Goal: Task Accomplishment & Management: Manage account settings

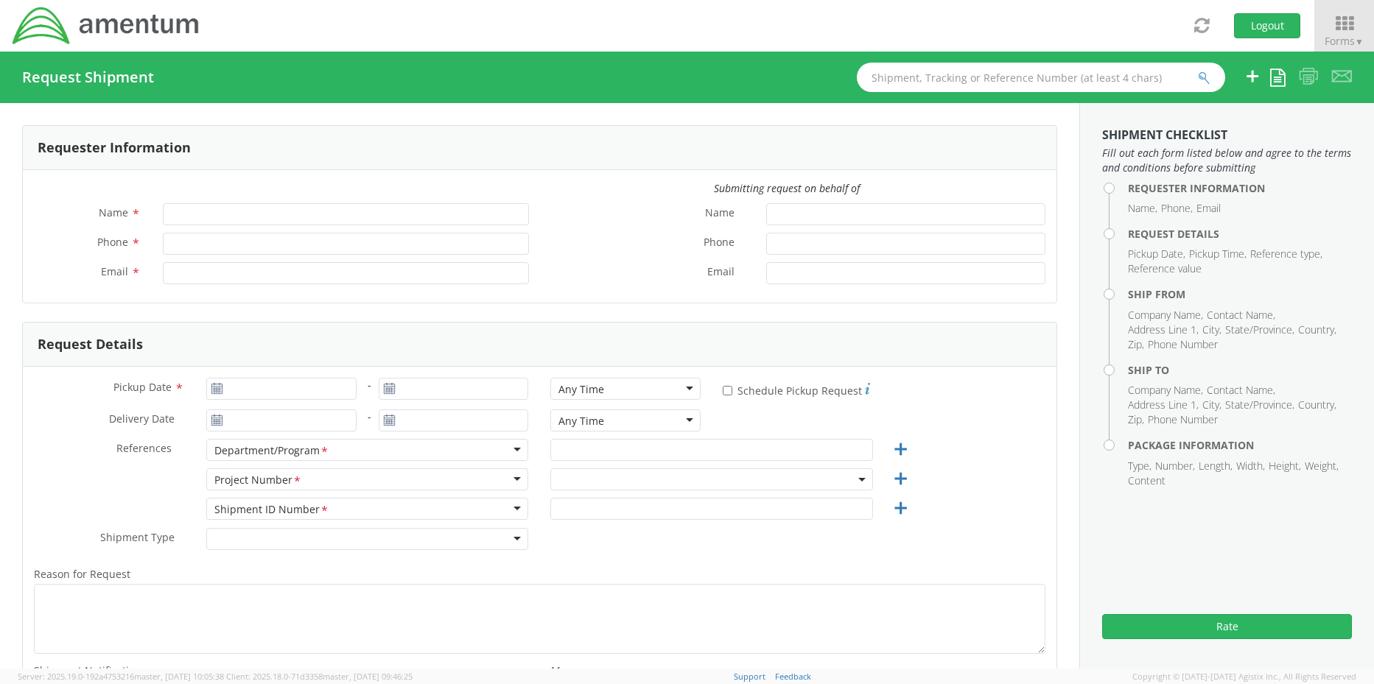
type input "Rebecca Thorstenson"
type input "+1-817-647-5013"
type input "rebecca.thorstenson@amentum.com"
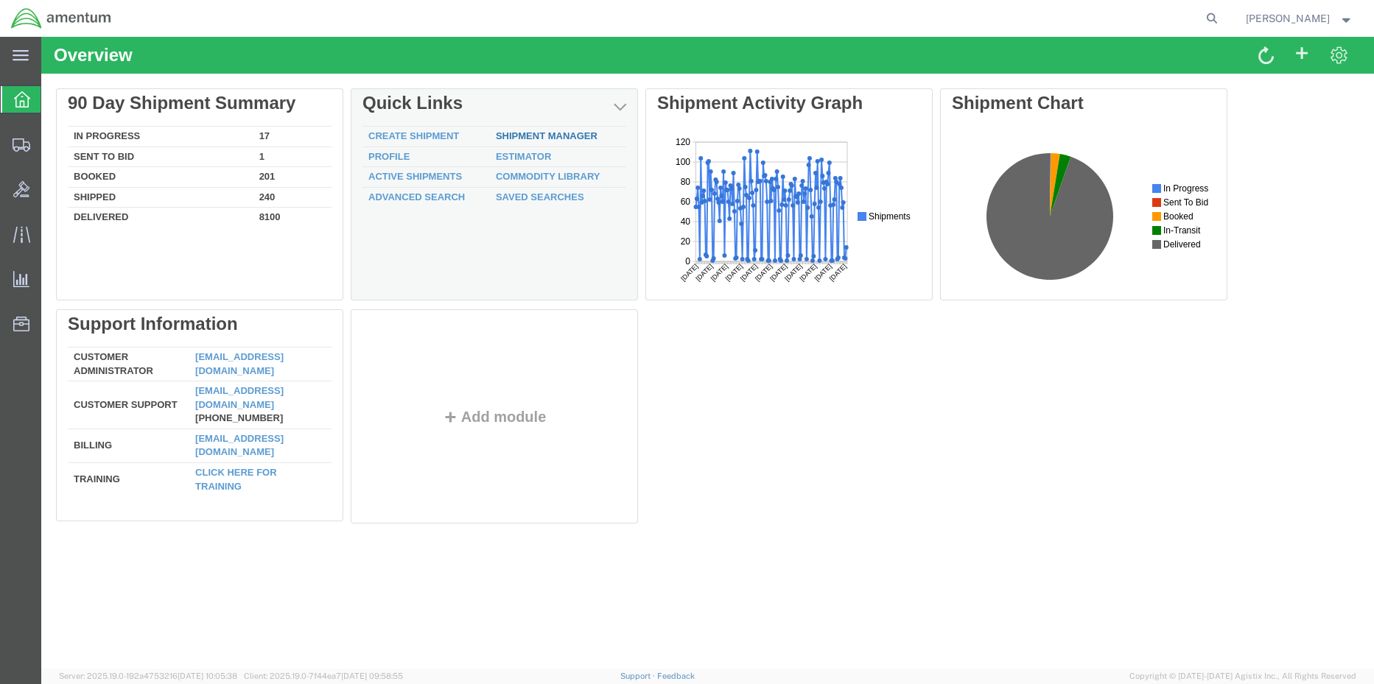
click at [527, 136] on link "Shipment Manager" at bounding box center [547, 135] width 102 height 11
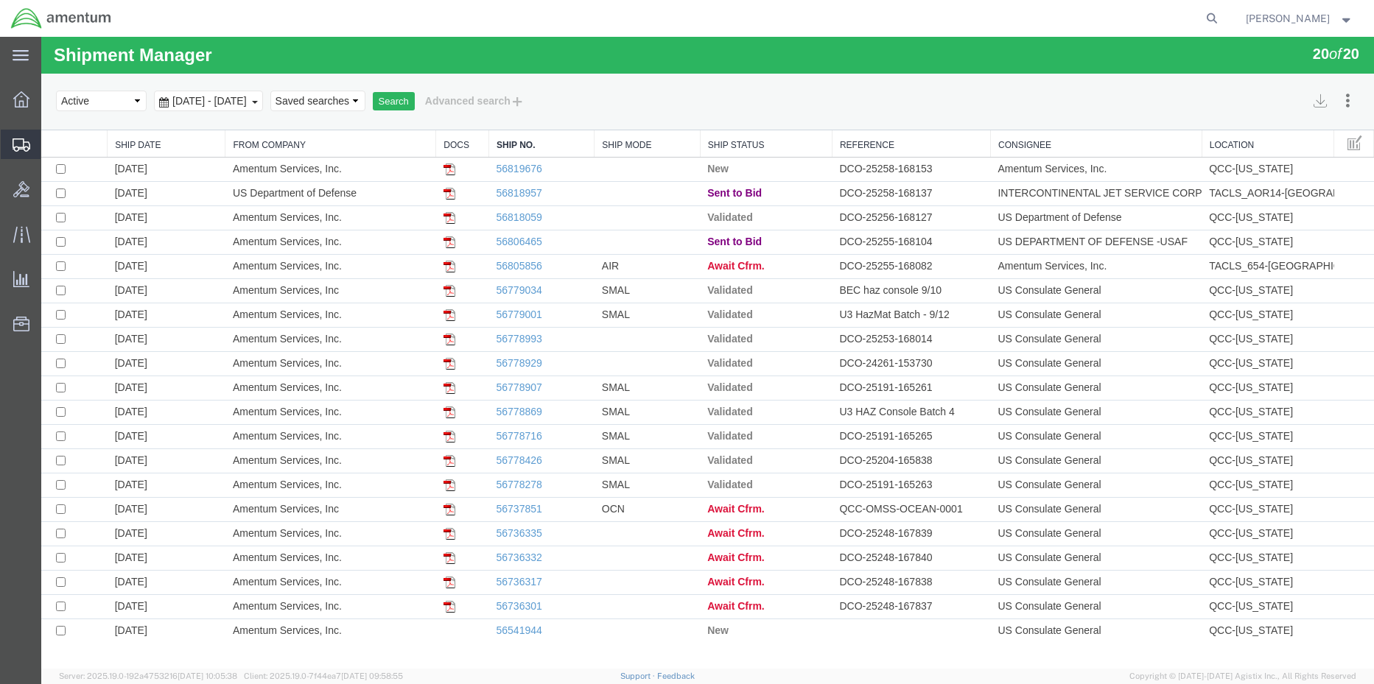
click at [0, 0] on span "Shipment Manager" at bounding box center [0, 0] width 0 height 0
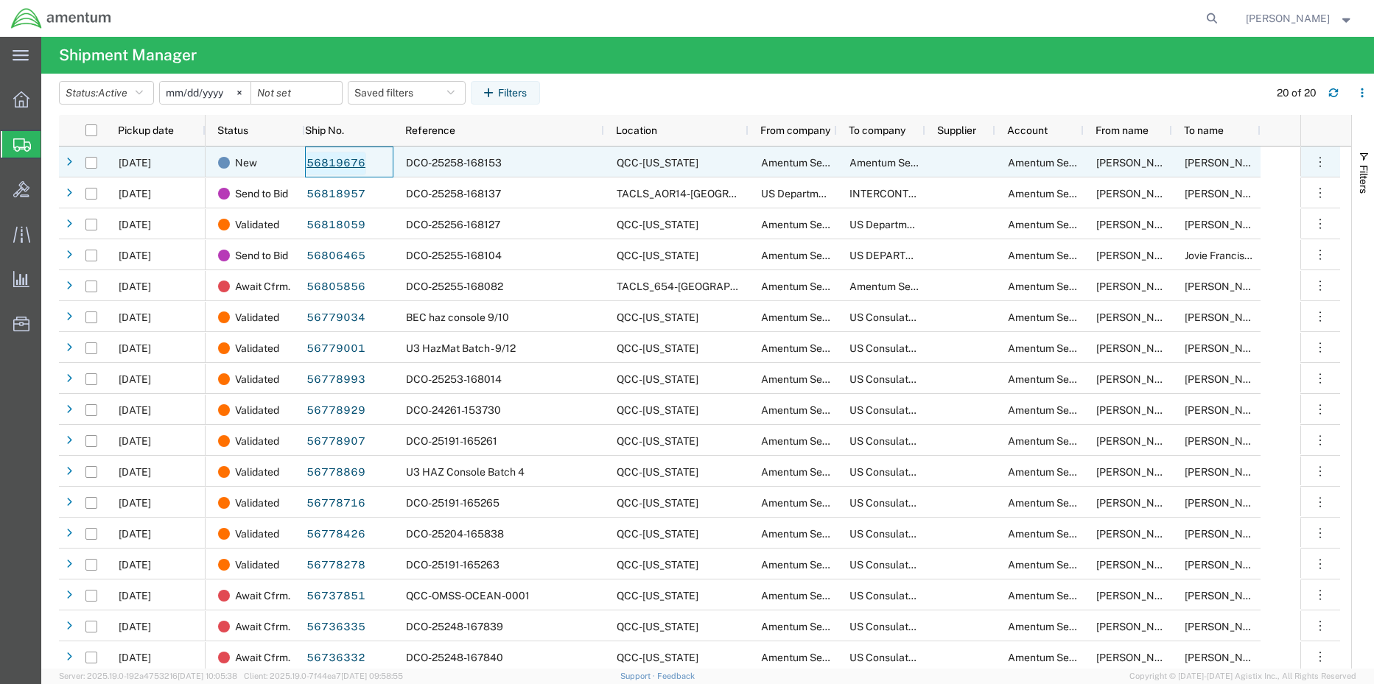
click at [351, 166] on link "56819676" at bounding box center [336, 164] width 60 height 24
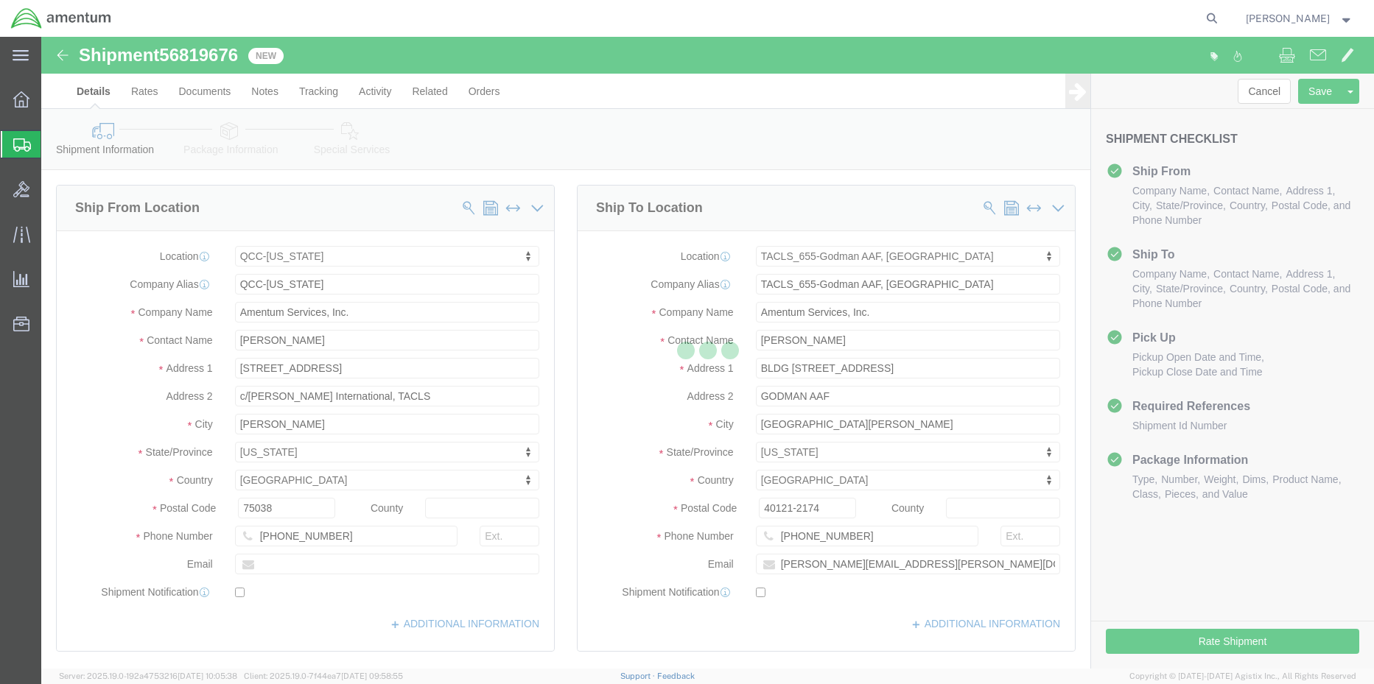
select select "42668"
select select "42727"
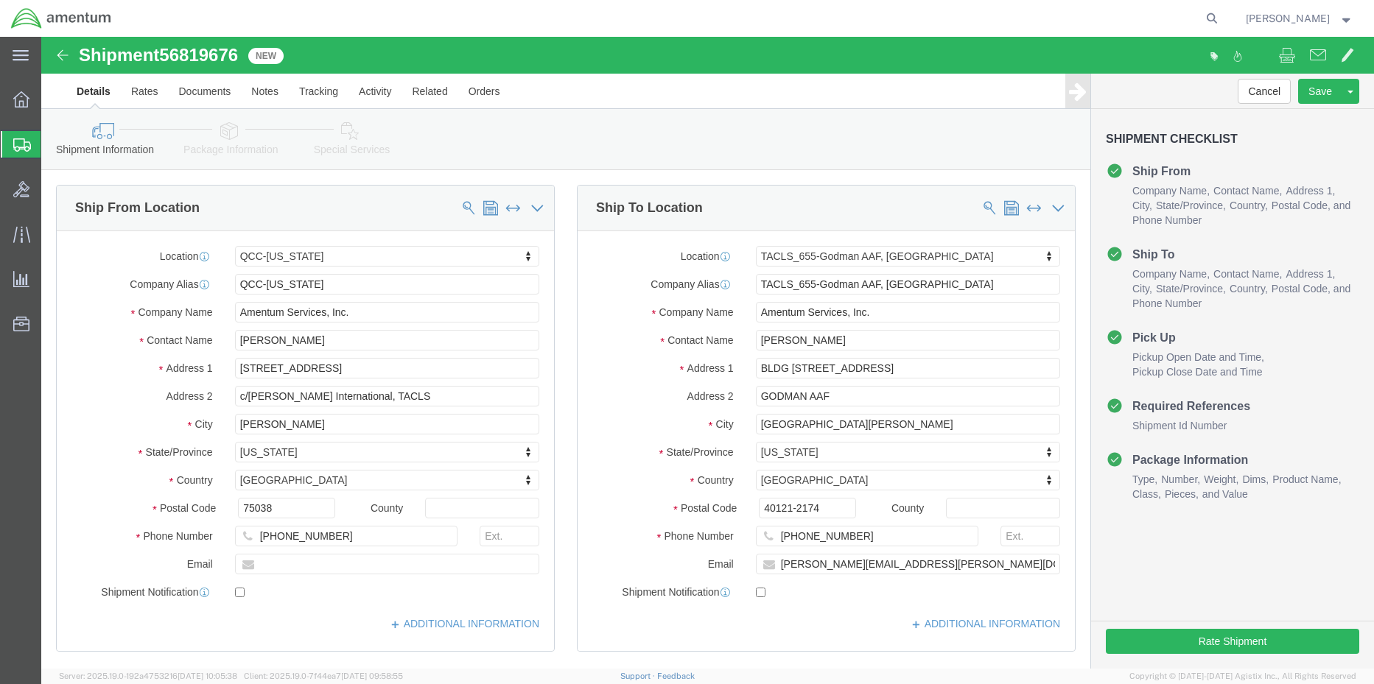
click icon
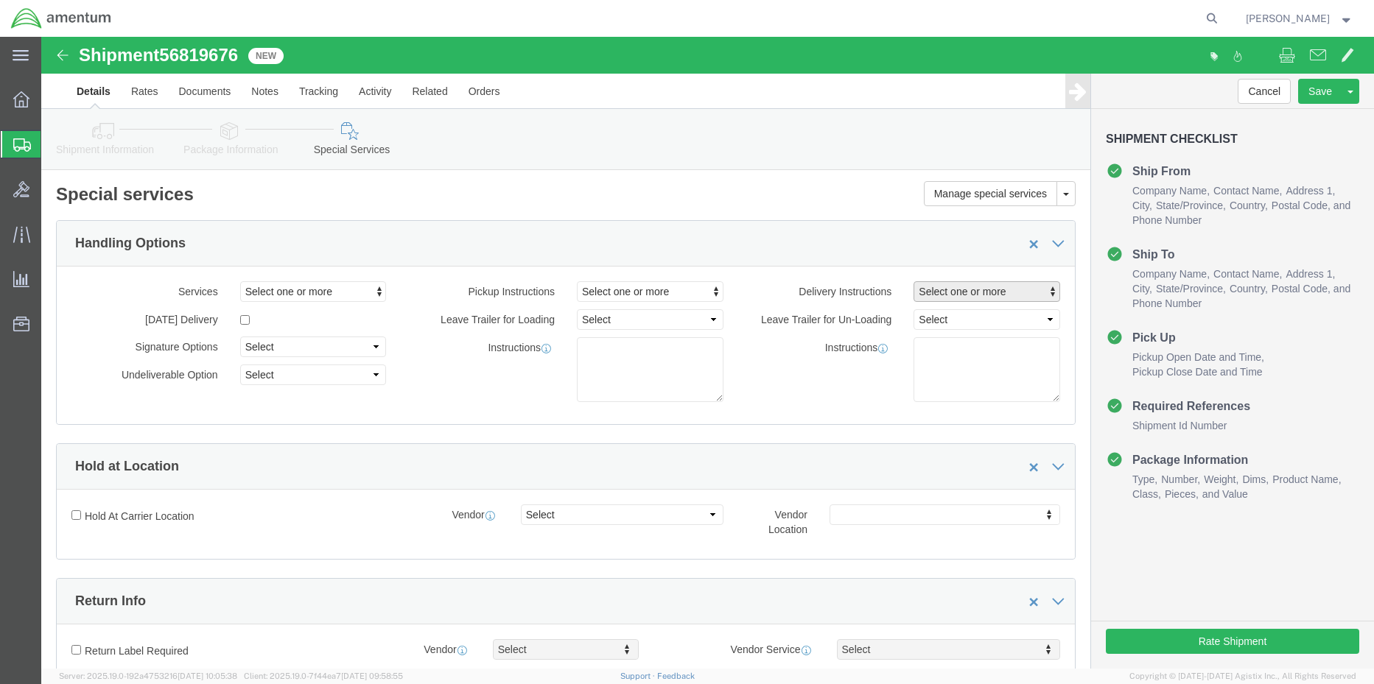
click span "Select one or more"
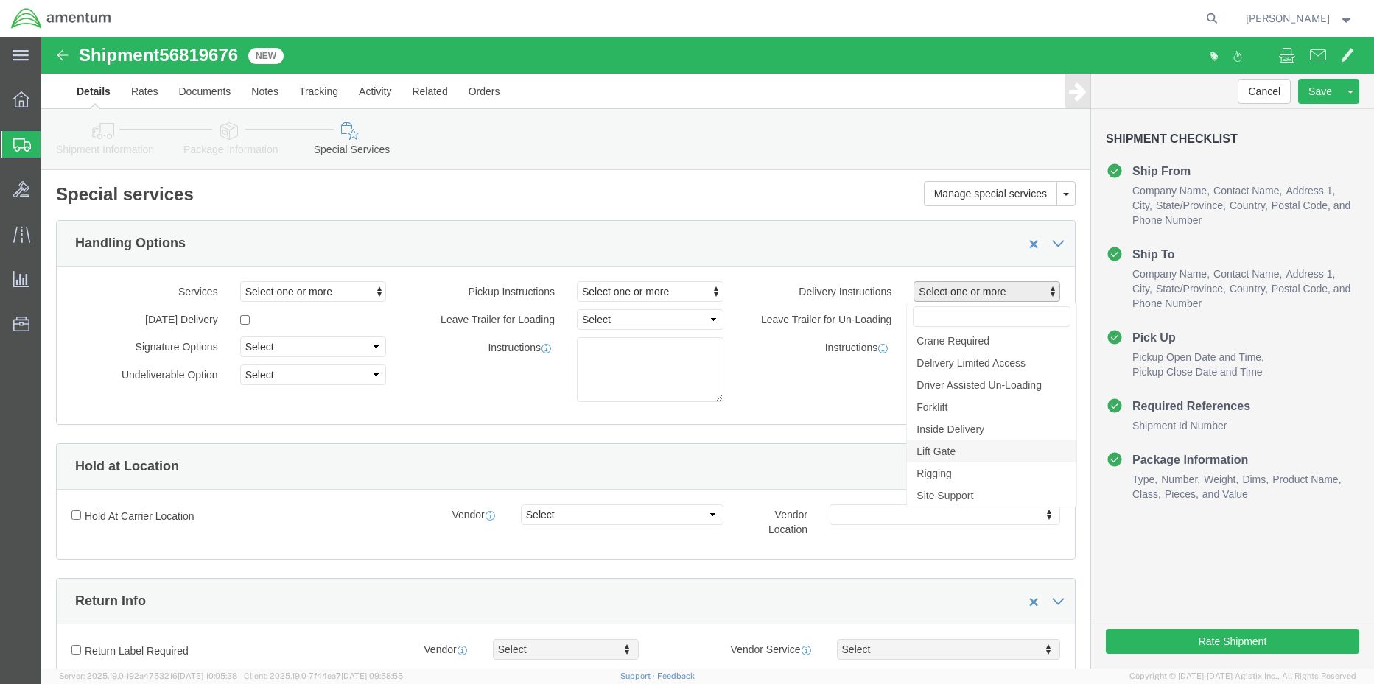
click link "Lift Gate"
select select "DELIVERY_LIFT_GATE"
click button "Rate Shipment"
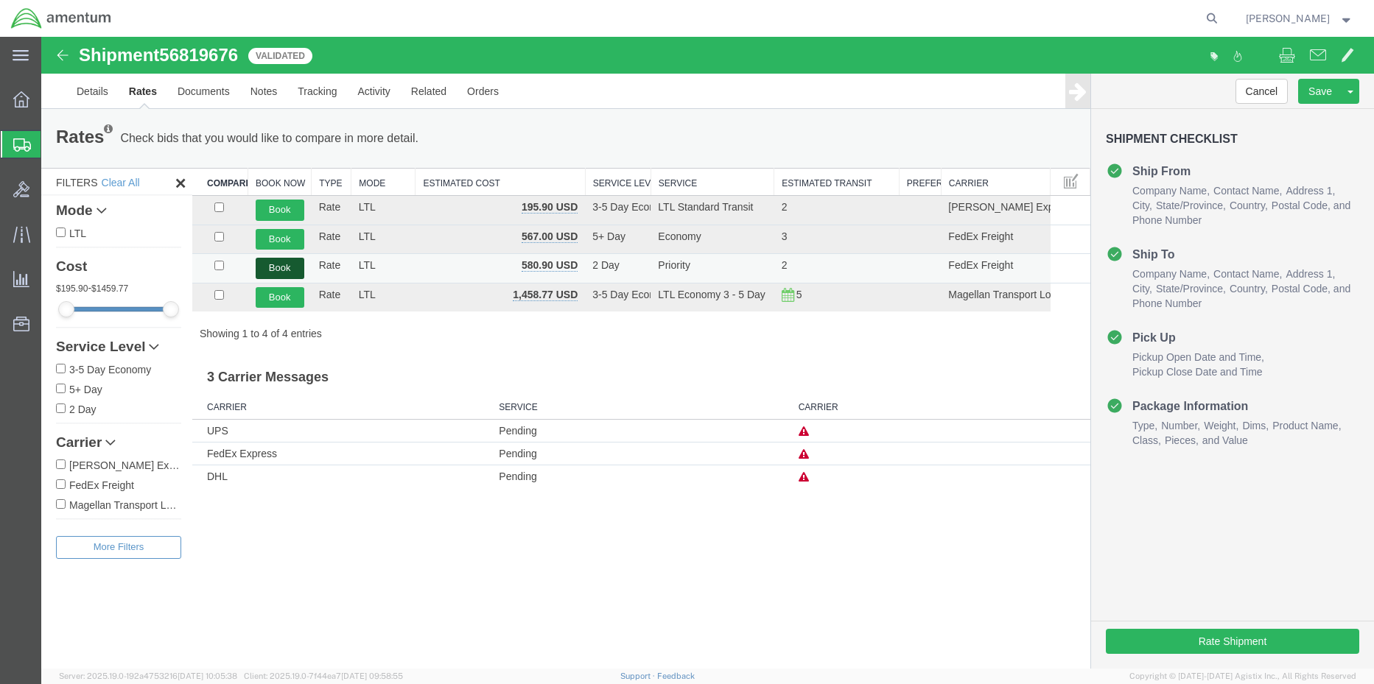
click at [282, 270] on button "Book" at bounding box center [280, 268] width 49 height 21
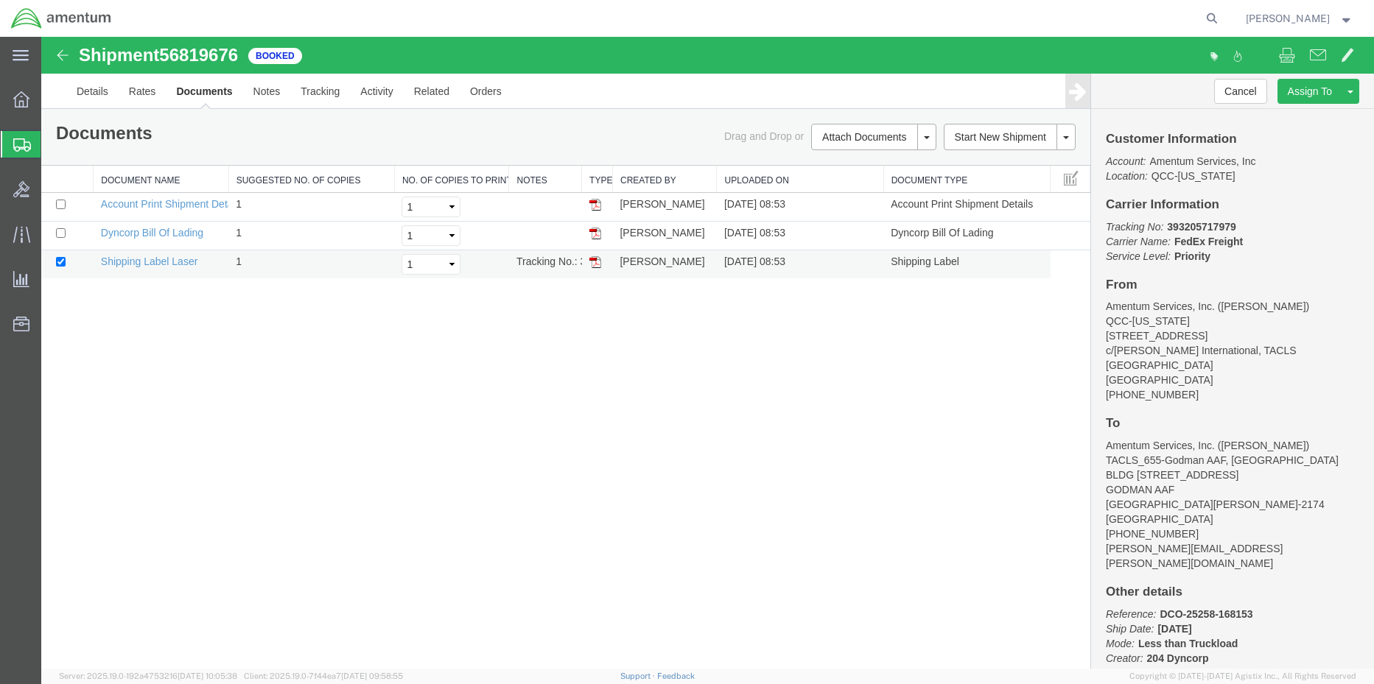
click at [596, 261] on img at bounding box center [595, 262] width 12 height 12
drag, startPoint x: 594, startPoint y: 232, endPoint x: 1325, endPoint y: 276, distance: 732.7
click at [594, 232] on img at bounding box center [595, 234] width 12 height 12
click at [93, 97] on link "Details" at bounding box center [92, 91] width 52 height 35
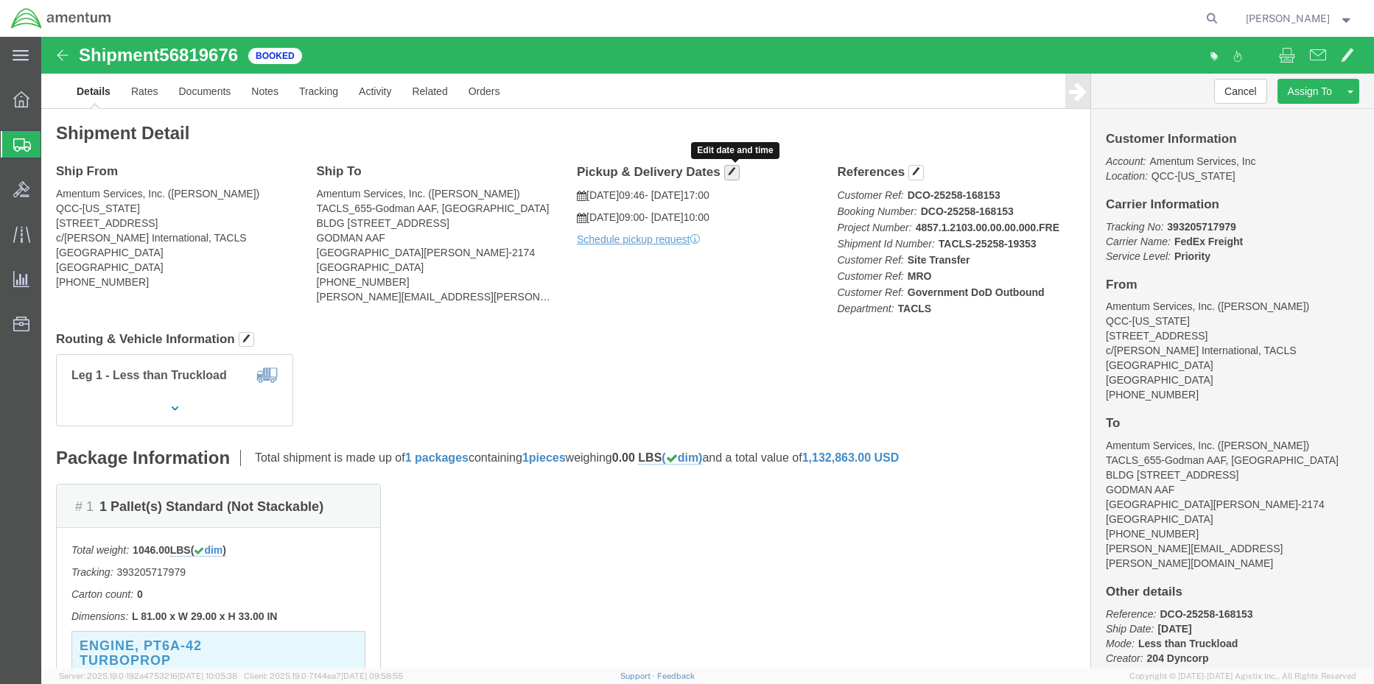
click span "button"
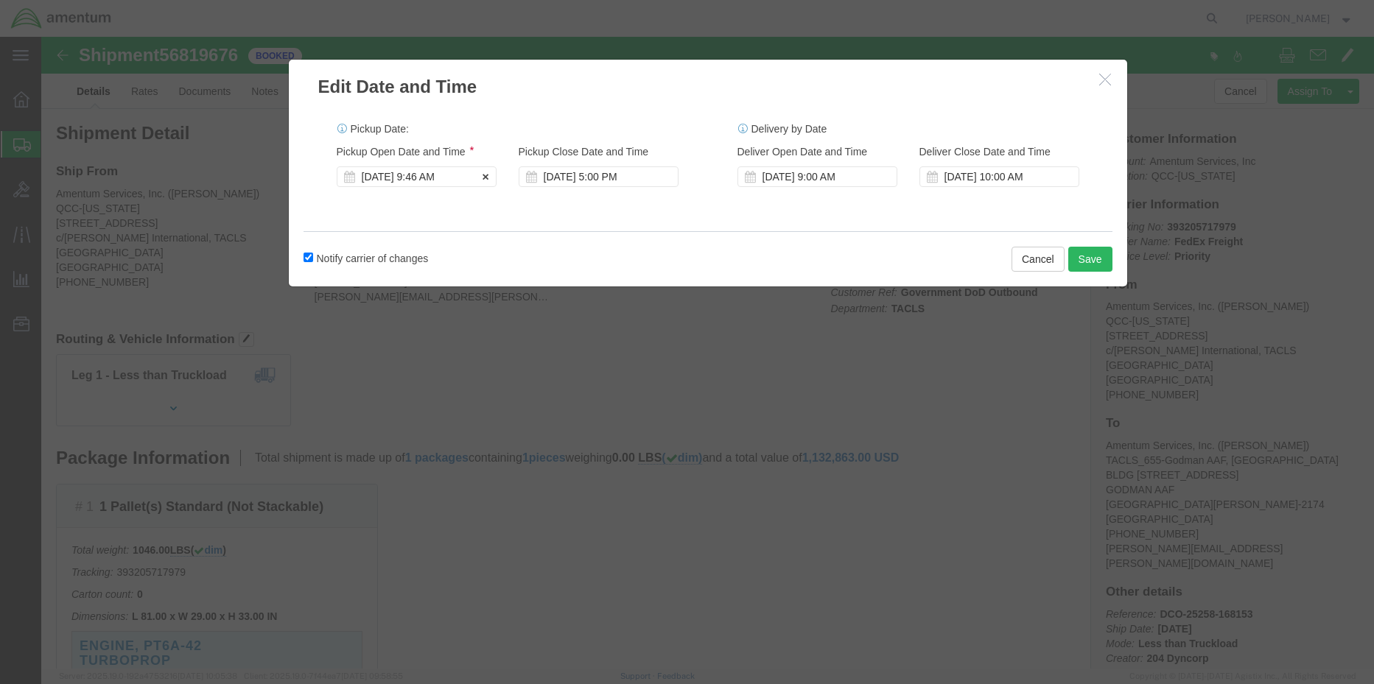
click div "[DATE] 9:46 AM"
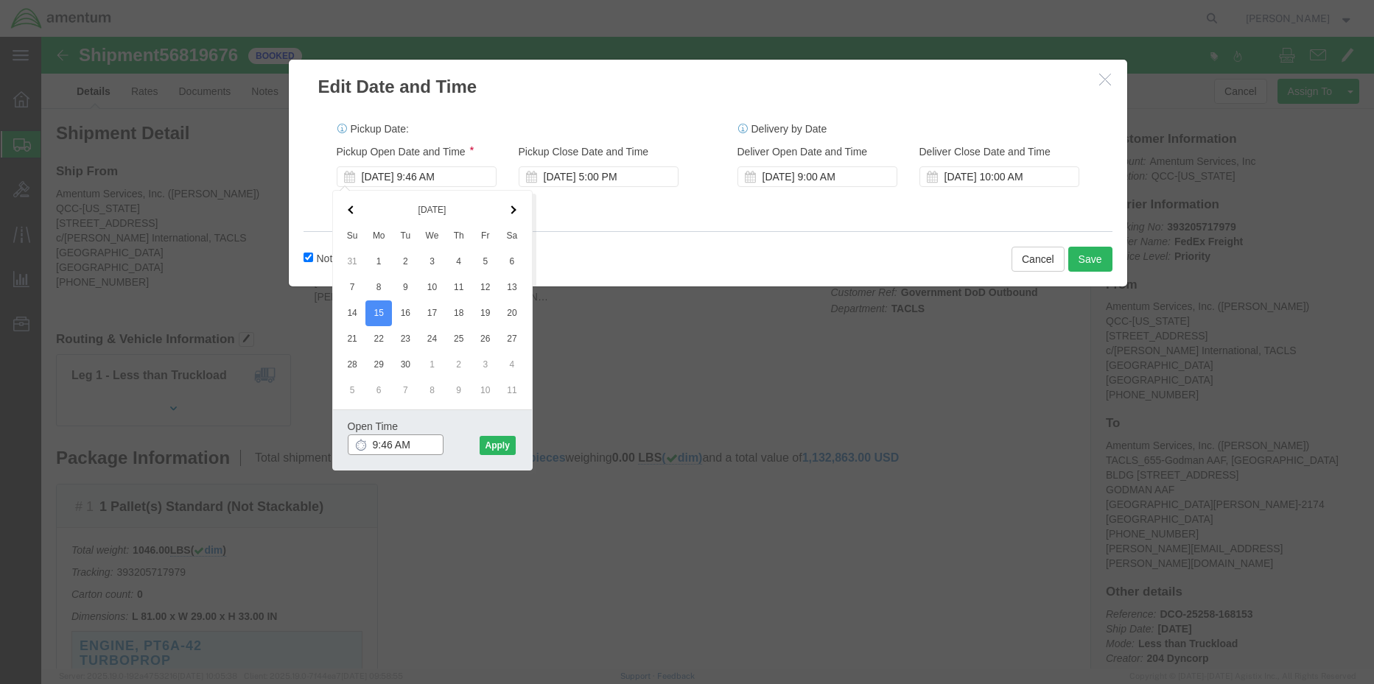
drag, startPoint x: 329, startPoint y: 407, endPoint x: 287, endPoint y: 403, distance: 42.2
click div "Edit Date and Time Pickup Date: Pickup Start Date Pickup Start Time Pickup Open…"
type input "2:00 PM"
click button "Apply"
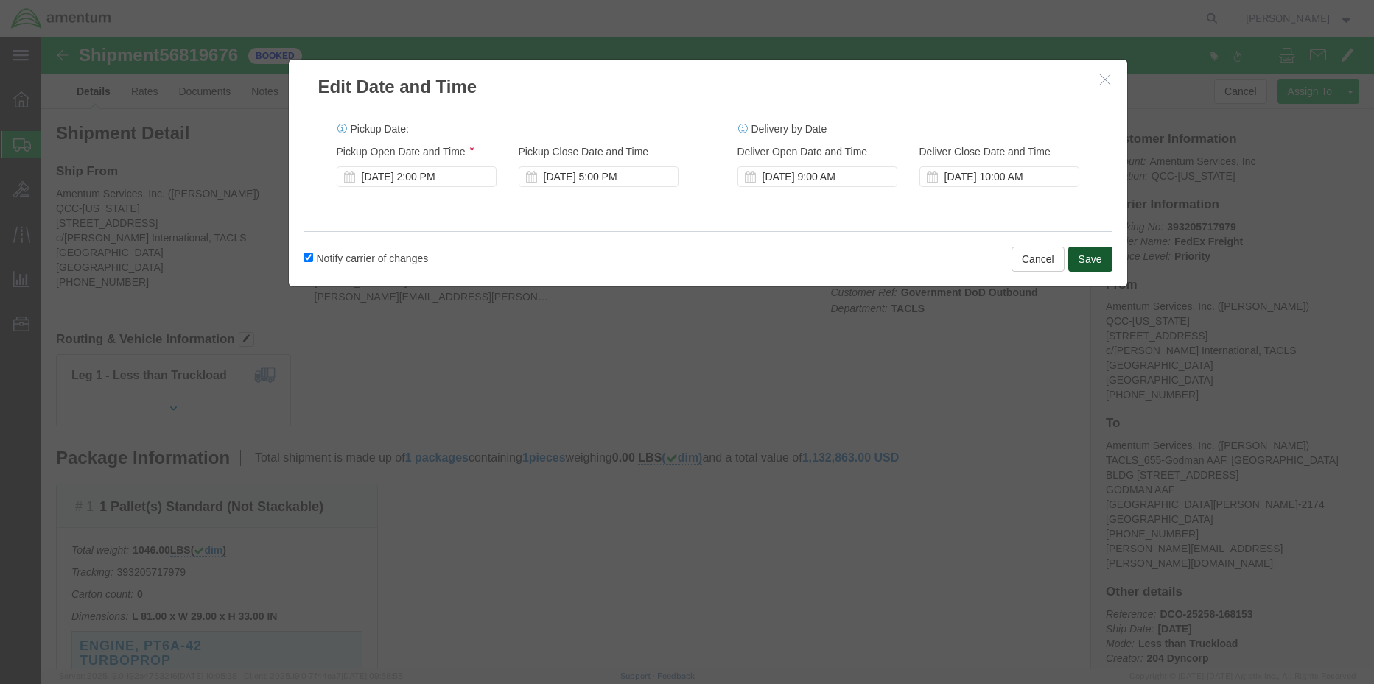
click button "Save"
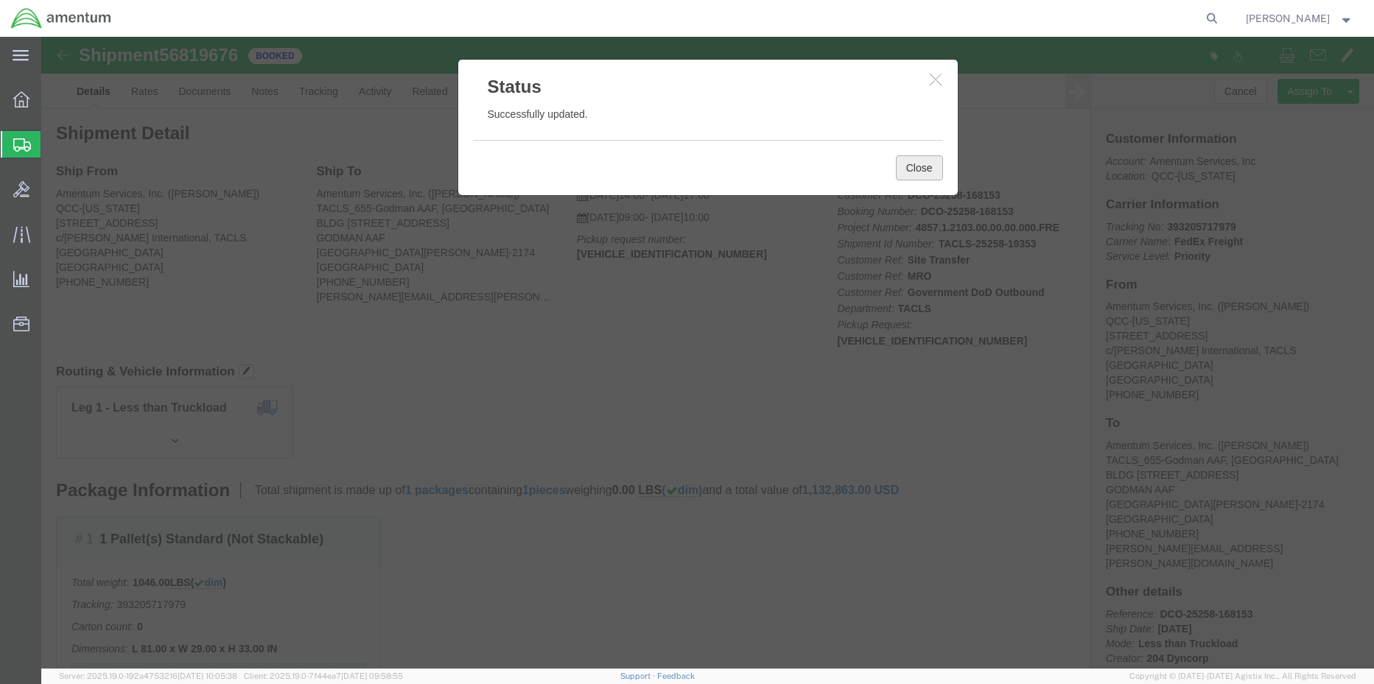
click button "Close"
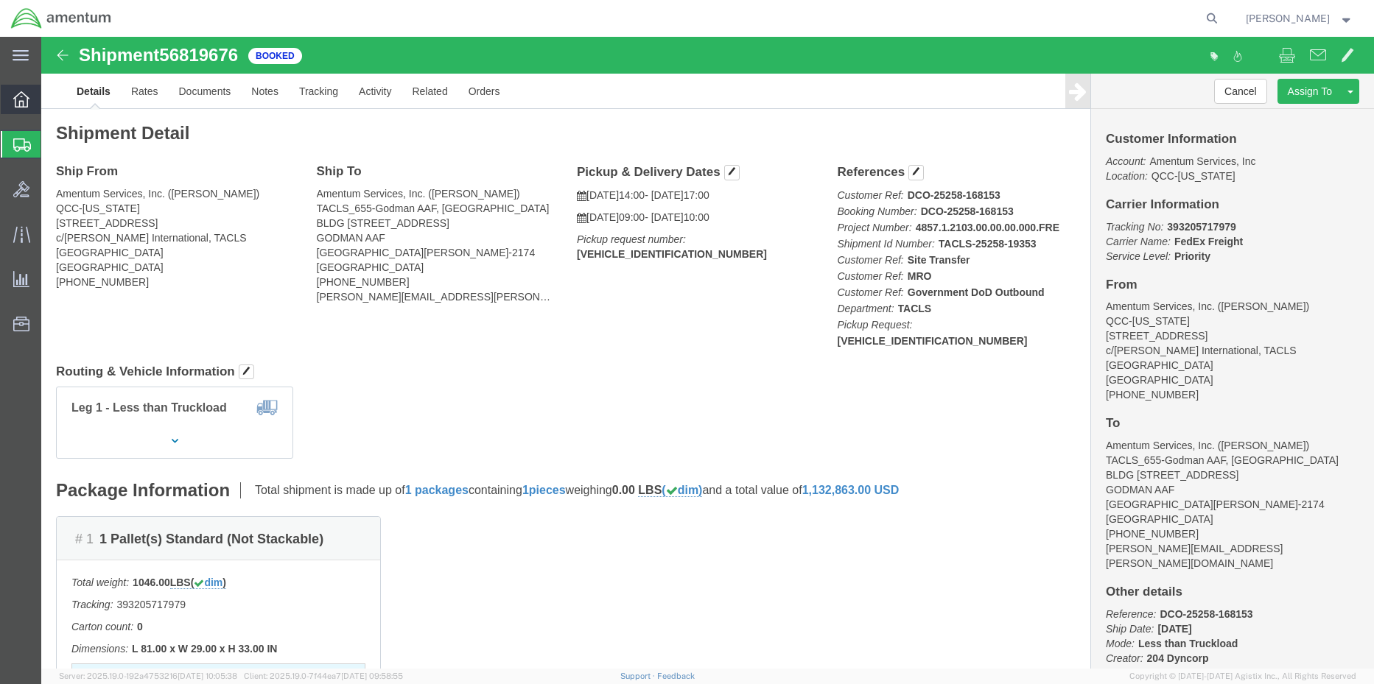
click at [19, 99] on icon at bounding box center [21, 99] width 16 height 16
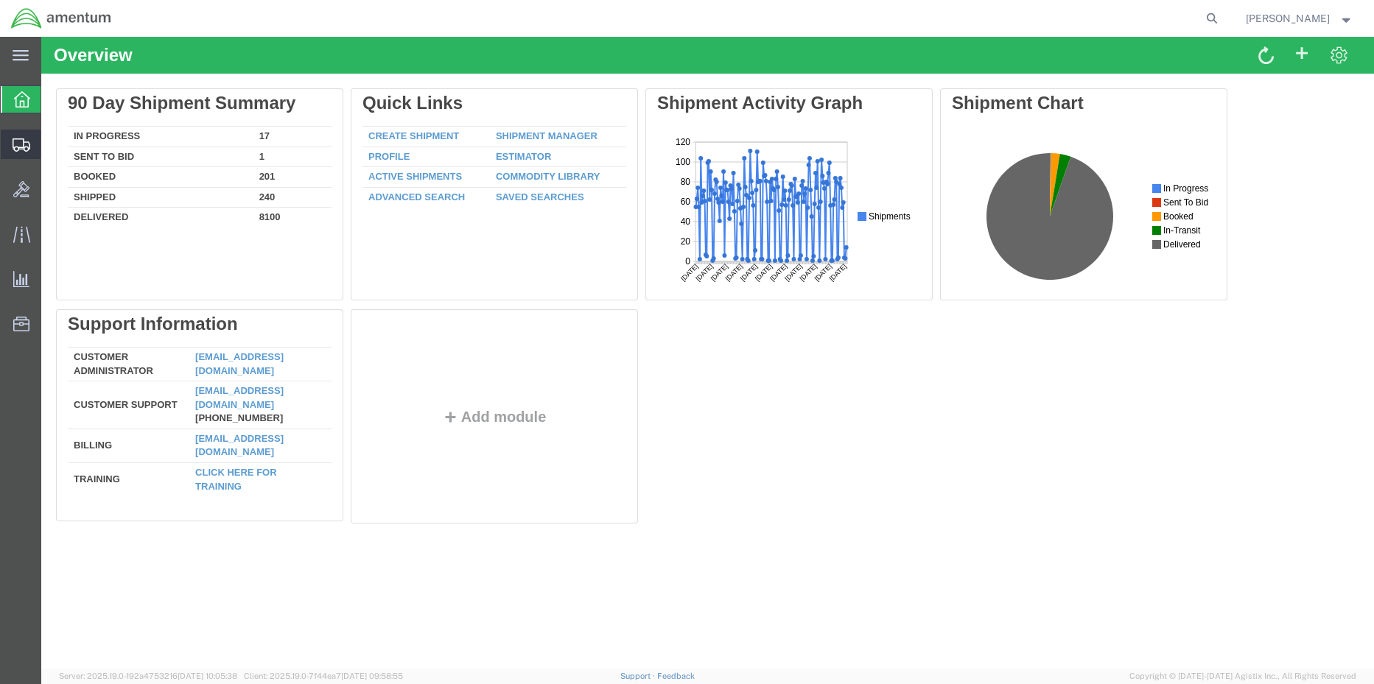
click at [0, 0] on span "Shipment Manager" at bounding box center [0, 0] width 0 height 0
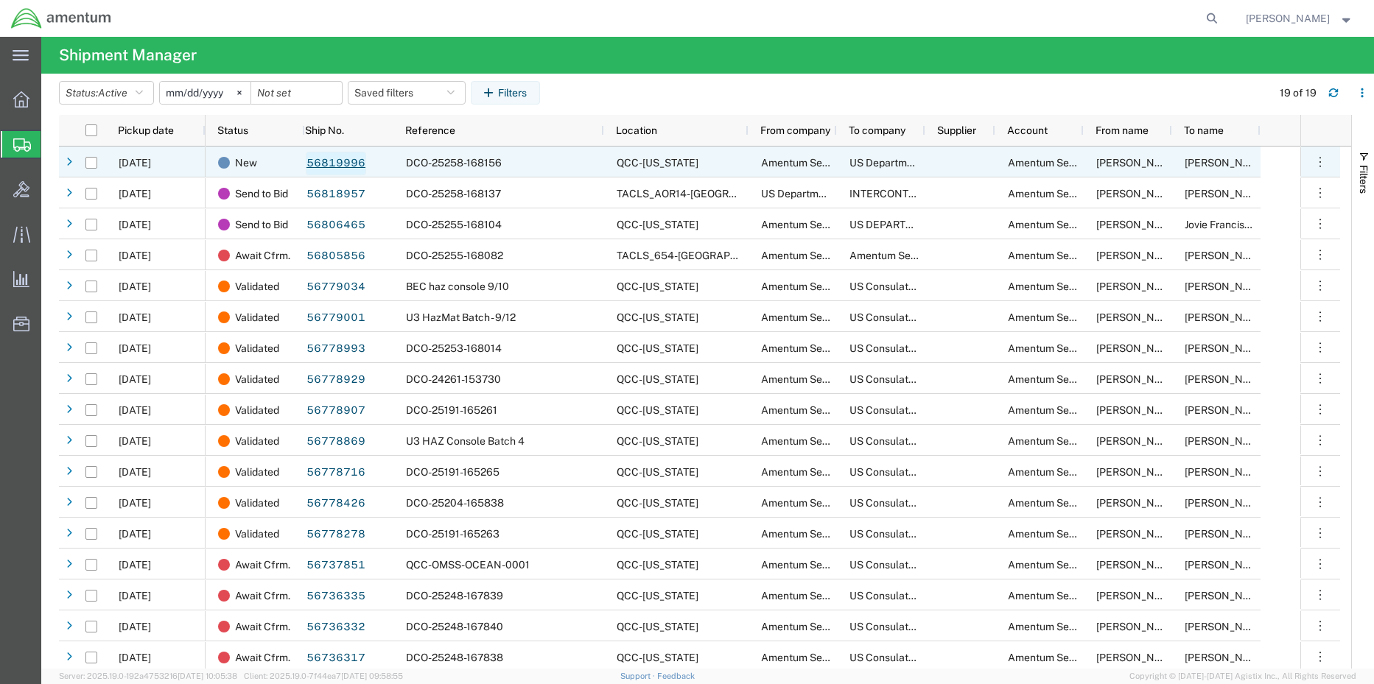
click at [349, 160] on link "56819996" at bounding box center [336, 164] width 60 height 24
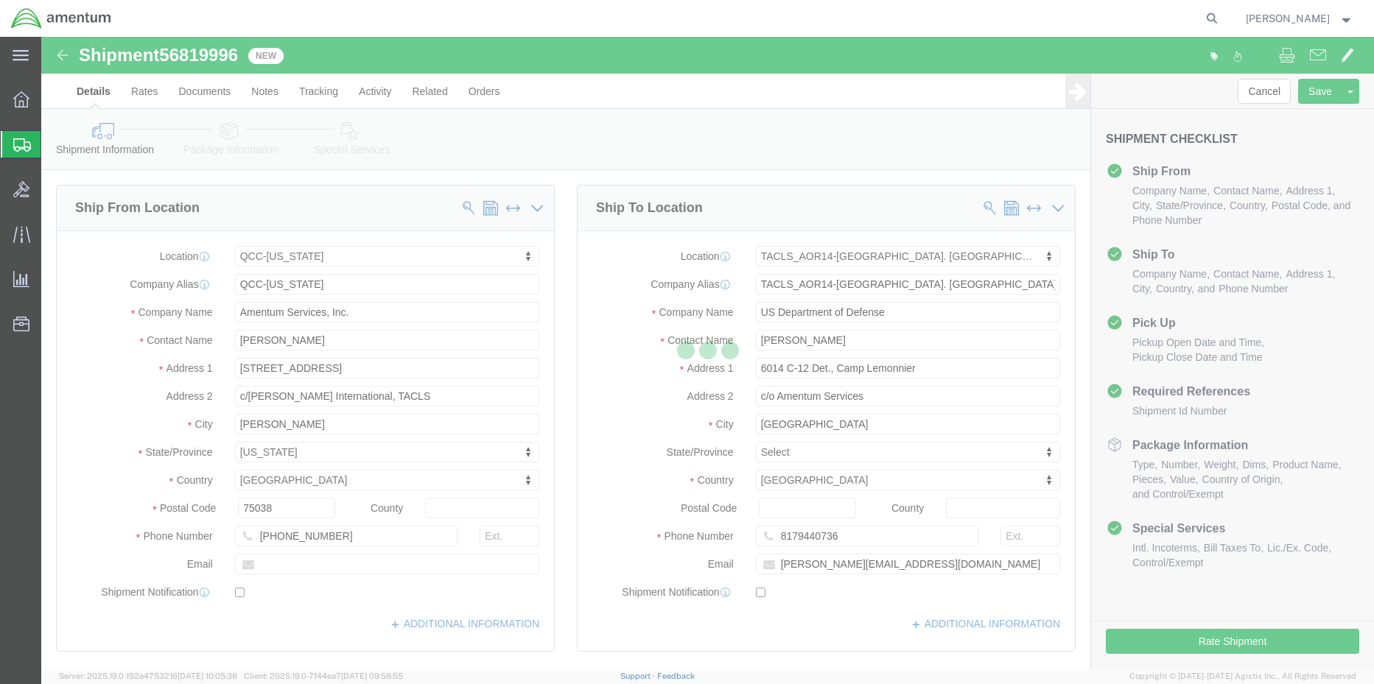
click at [233, 143] on div at bounding box center [707, 353] width 1332 height 632
select select "42668"
select select "42739"
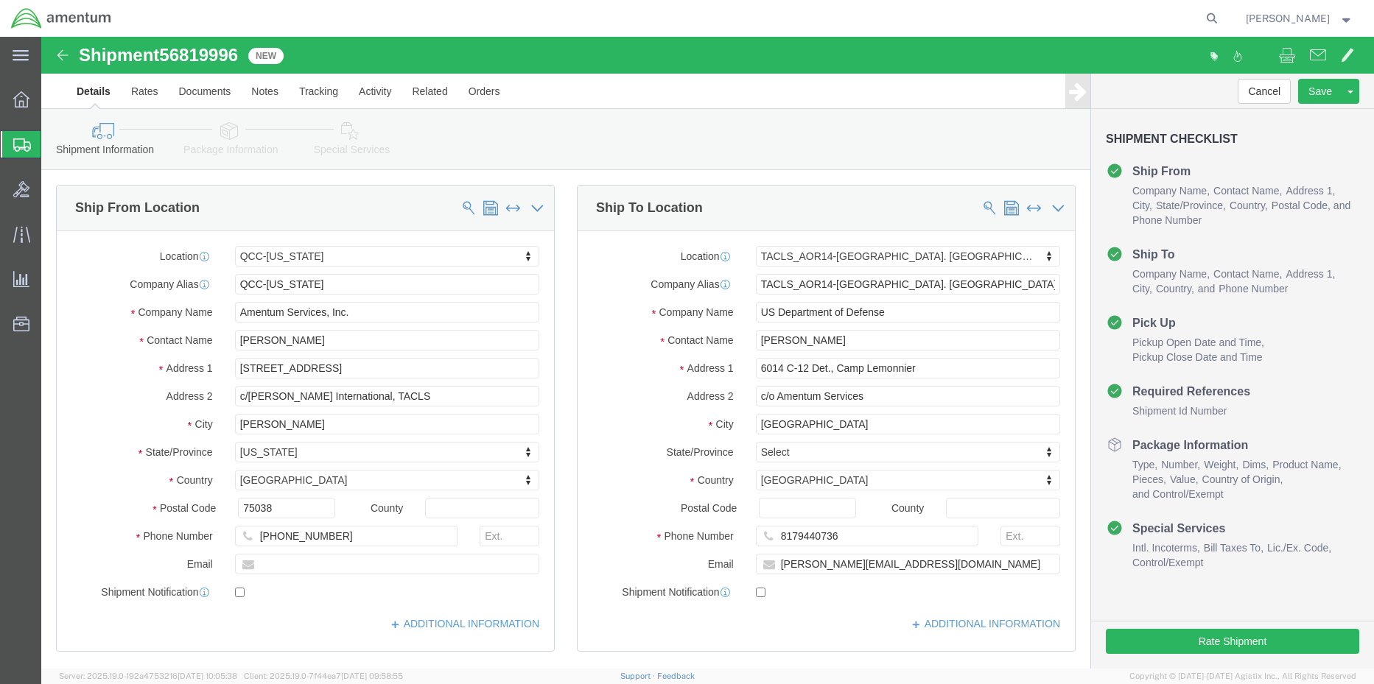
click icon
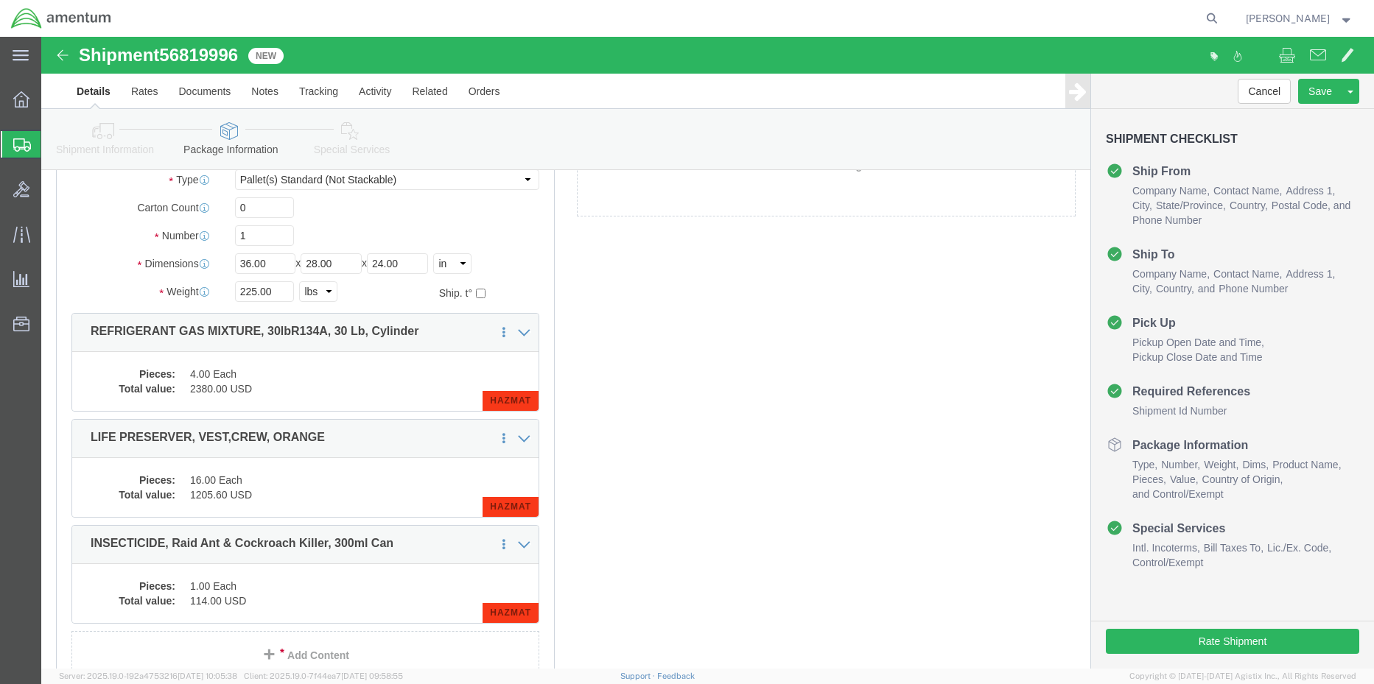
scroll to position [147, 0]
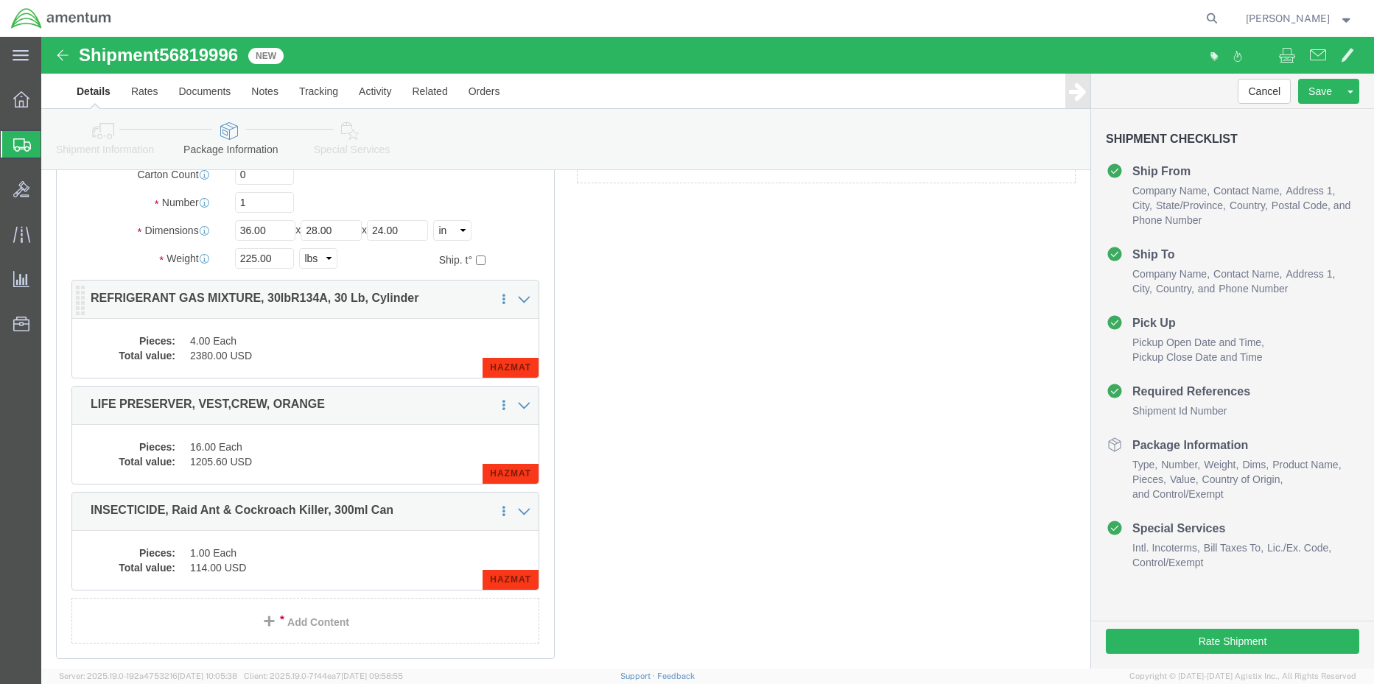
click dd "4.00 Each"
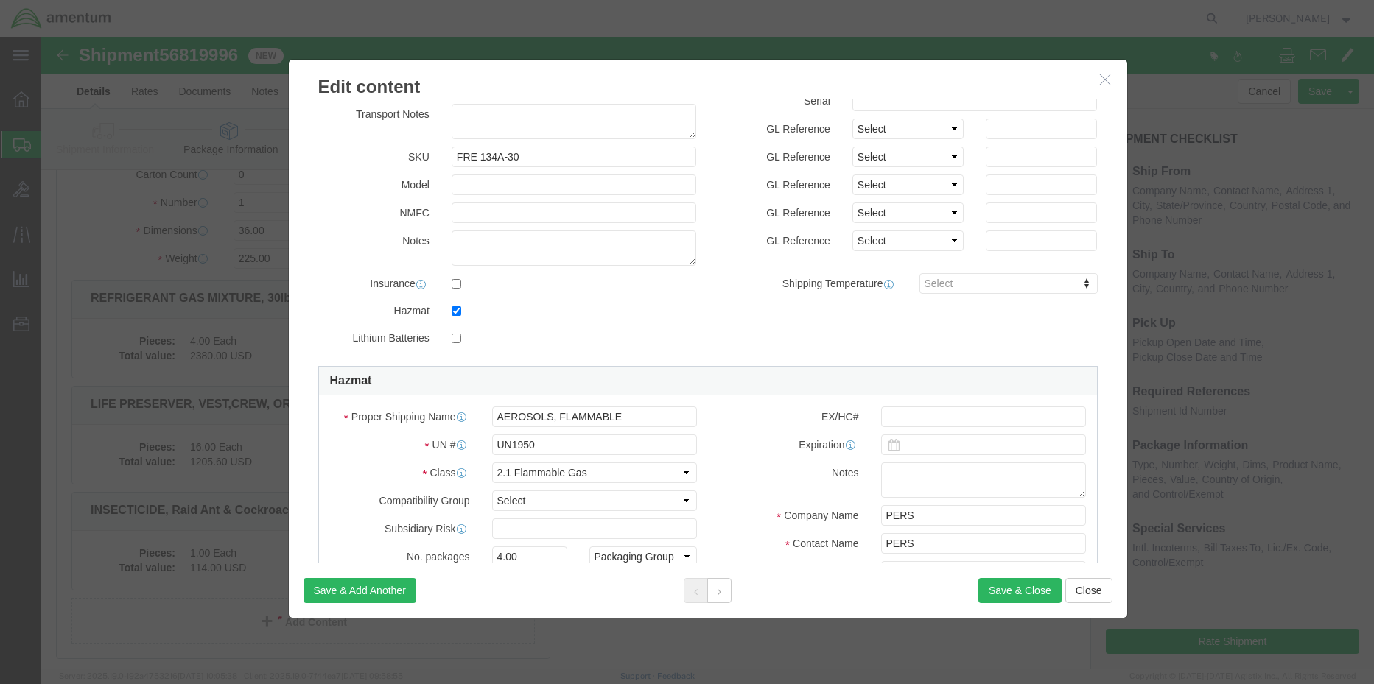
scroll to position [221, 0]
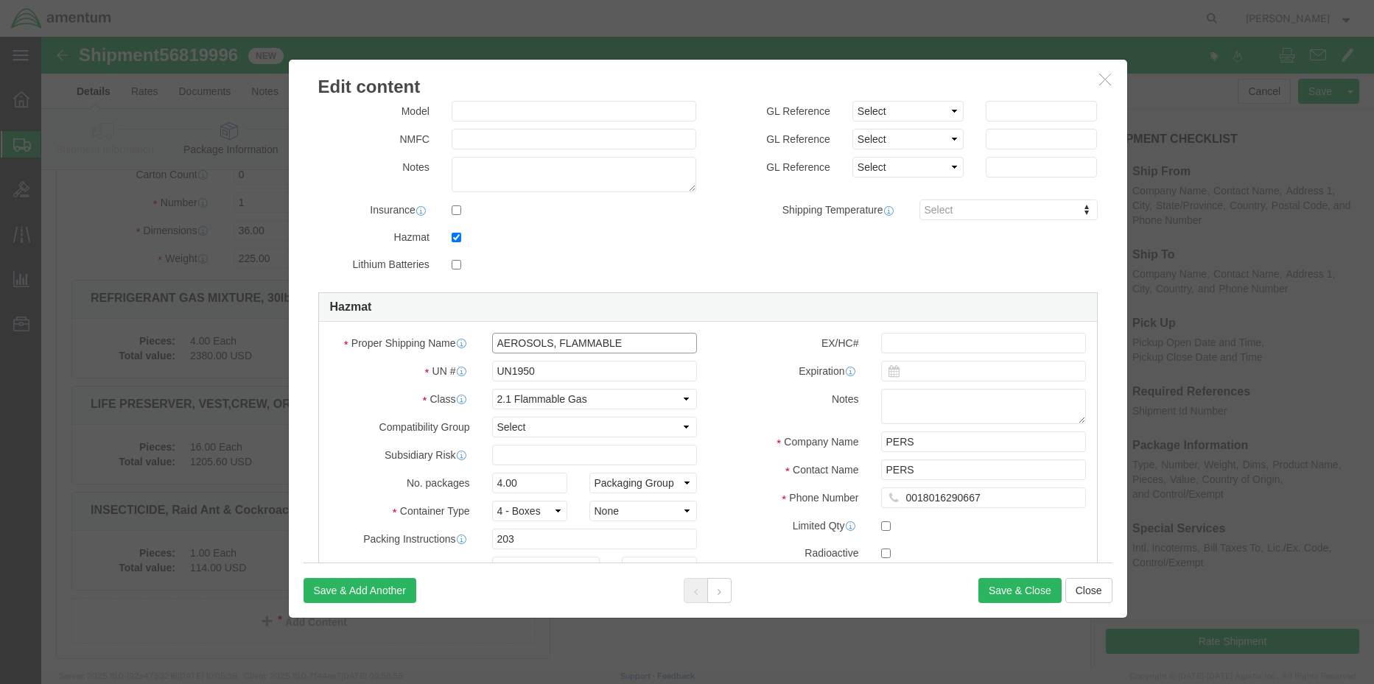
drag, startPoint x: 595, startPoint y: 302, endPoint x: 353, endPoint y: 300, distance: 242.3
click div "Proper Shipping Name AEROSOLS, FLAMMABLE"
type input "1,1,1,2-tetrafluoroethane"
type input "UN31"
type input "3159"
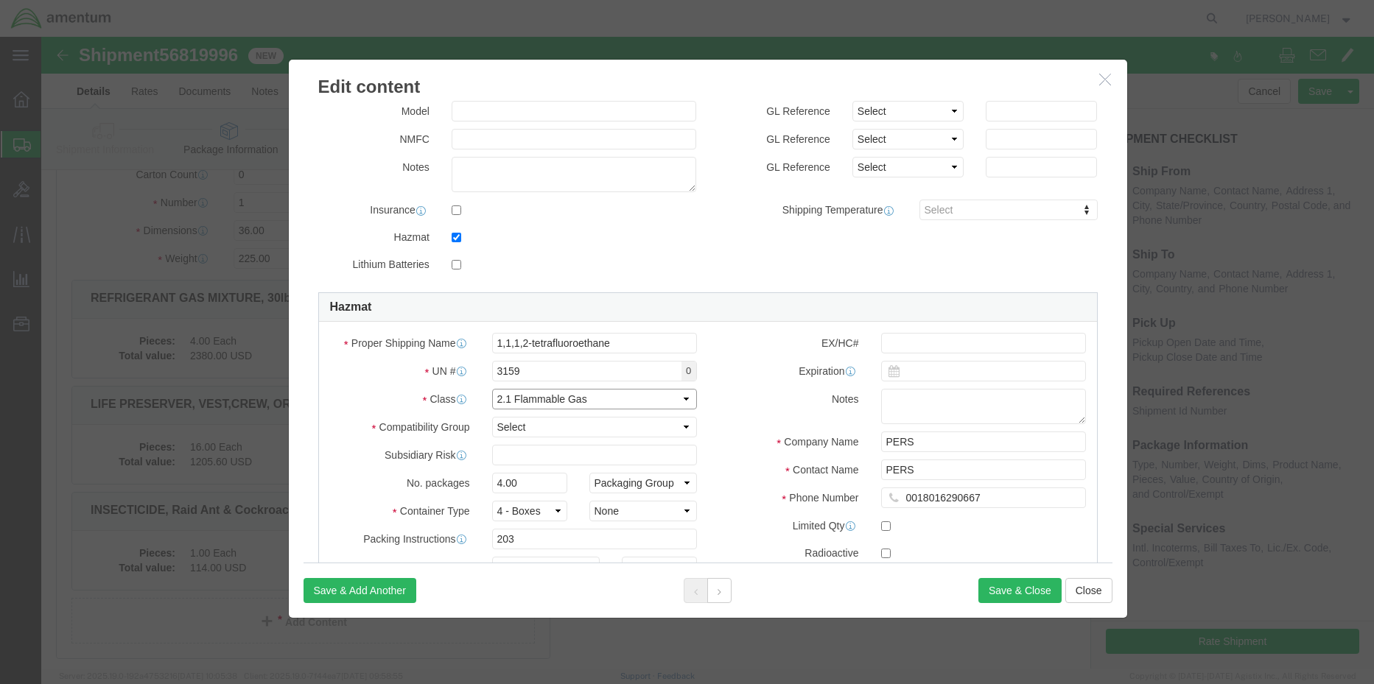
select select "2.2 Non-Flammable Gas"
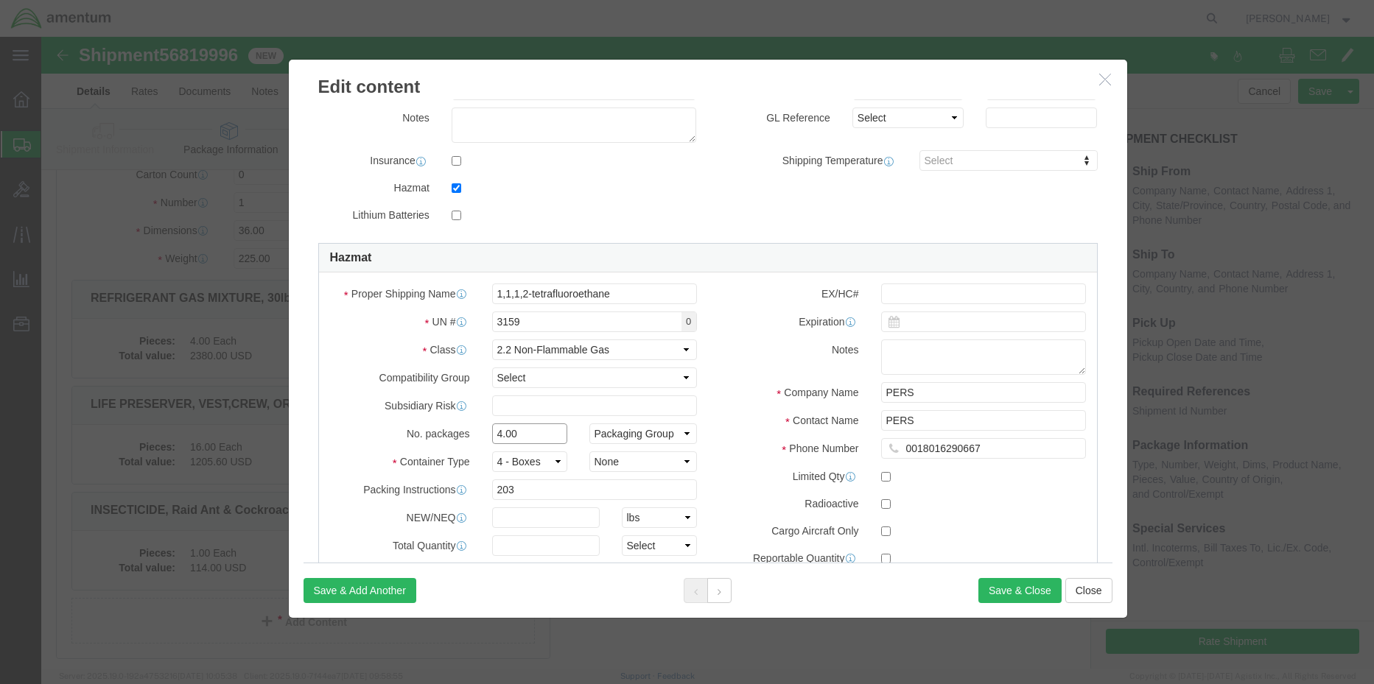
scroll to position [295, 0]
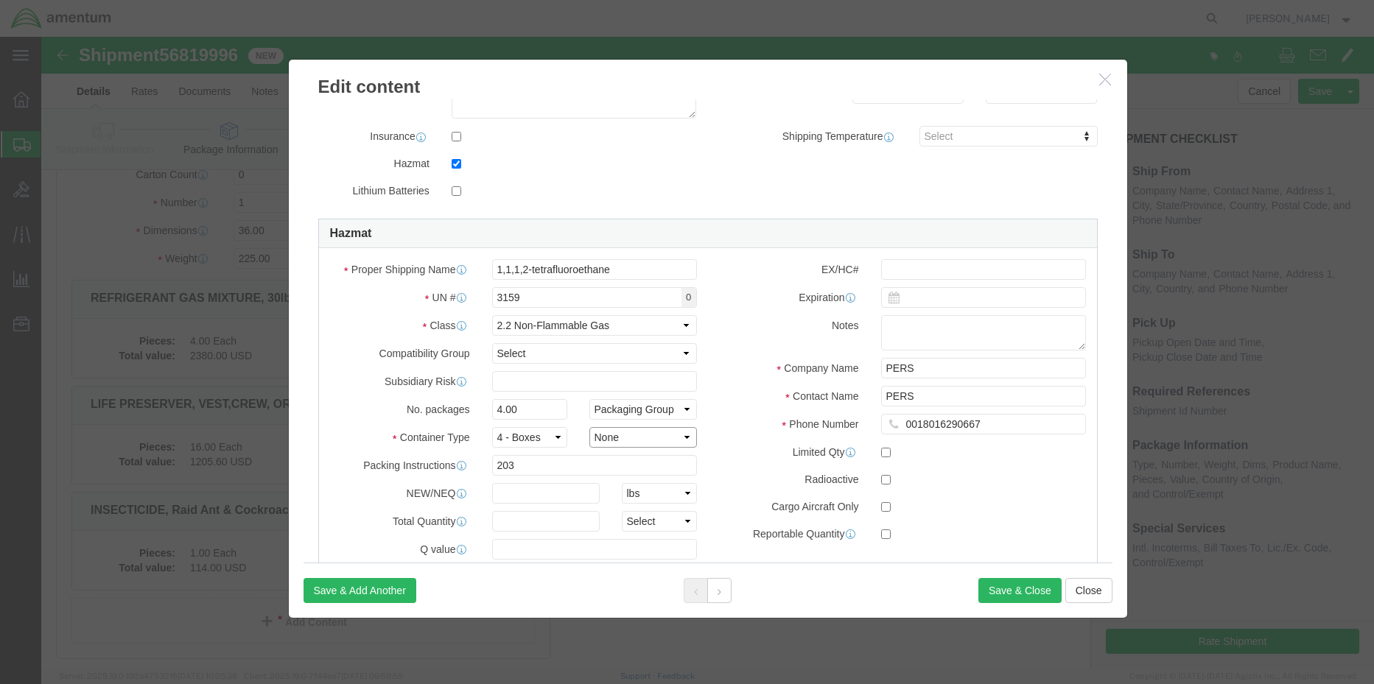
click select "Container Material A - Steel (all types and surface treatments) B - Aluminum C …"
select select "FIBERBOARD"
click select "Container Material A - Steel (all types and surface treatments) B - Aluminum C …"
click input "text"
type input "13.6"
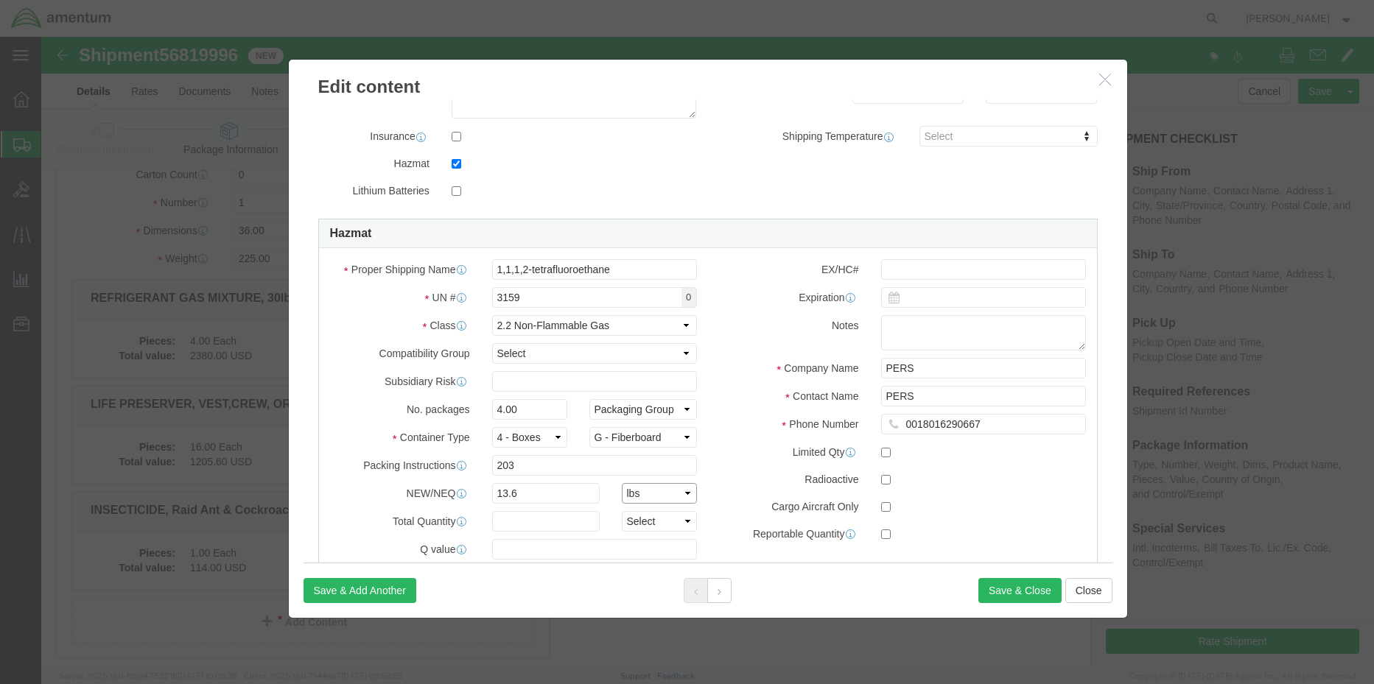
select select "KGS"
click input "text"
type input "13.6"
select select "KGS"
drag, startPoint x: 488, startPoint y: 457, endPoint x: 424, endPoint y: 457, distance: 64.1
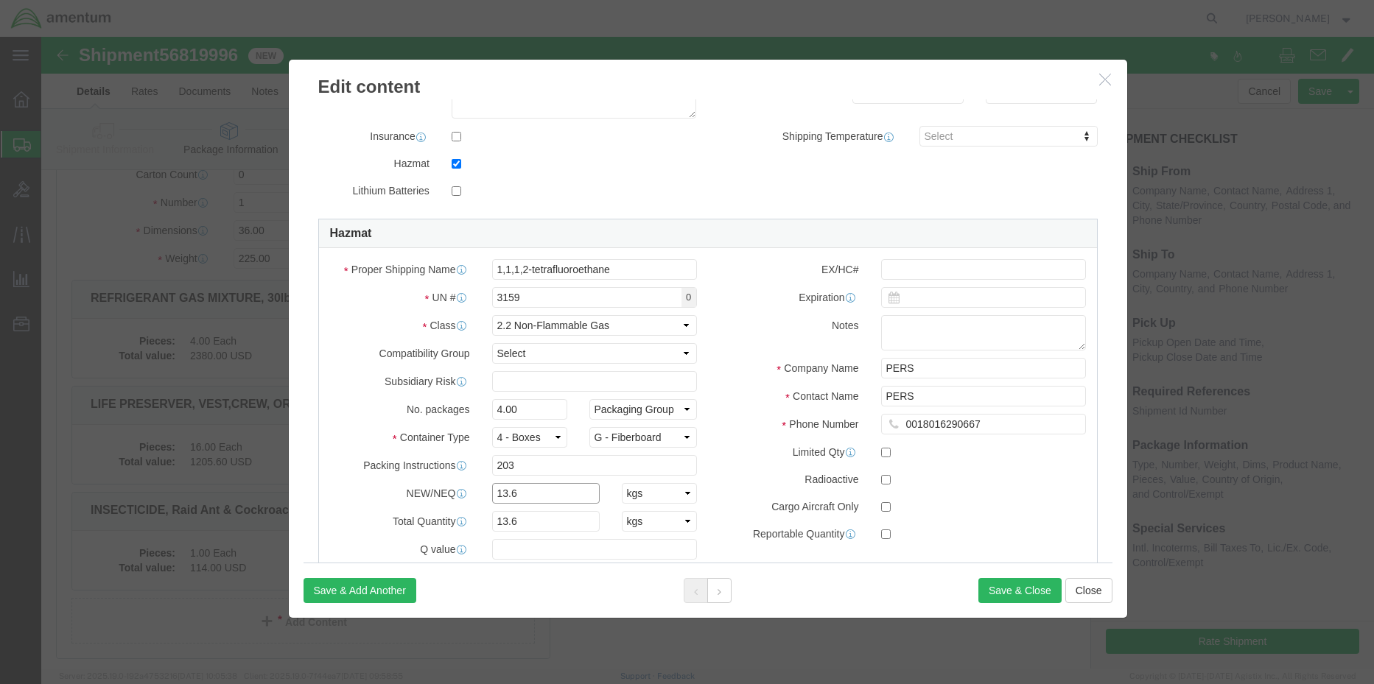
click div "NEW/NEQ 13.6 Select kgs lbs"
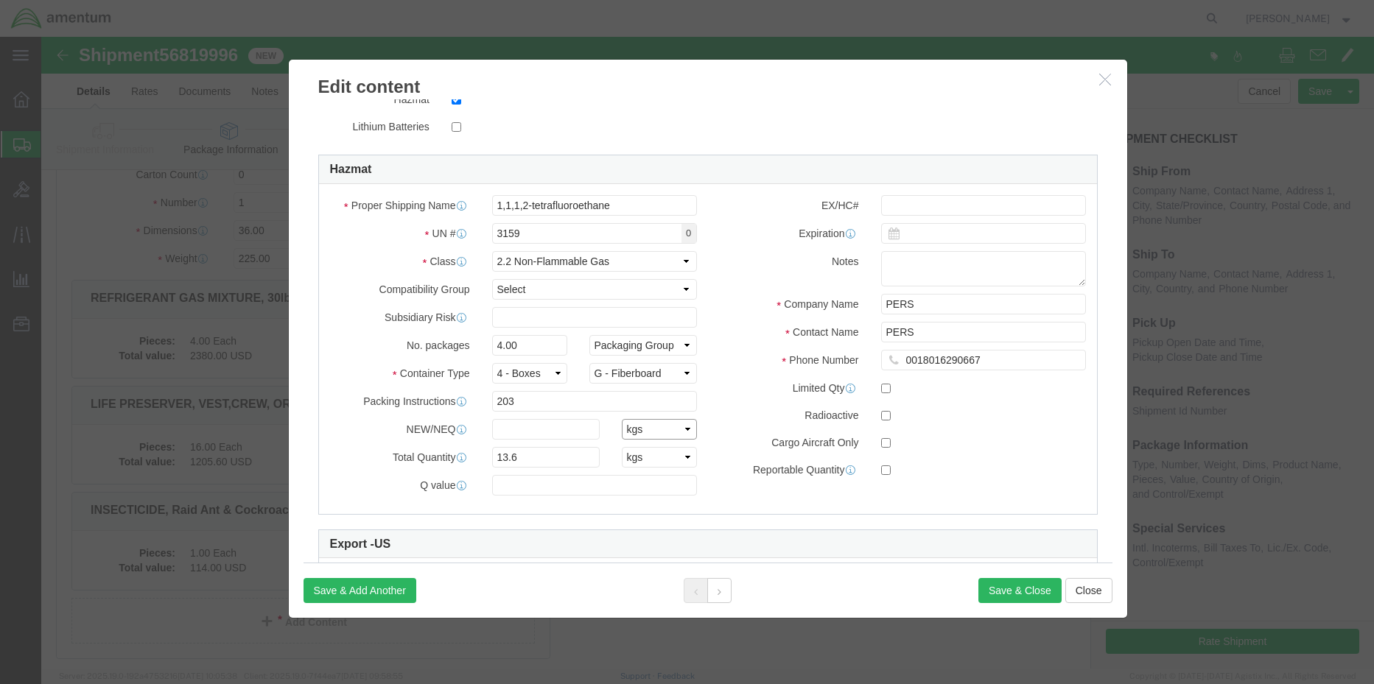
scroll to position [442, 0]
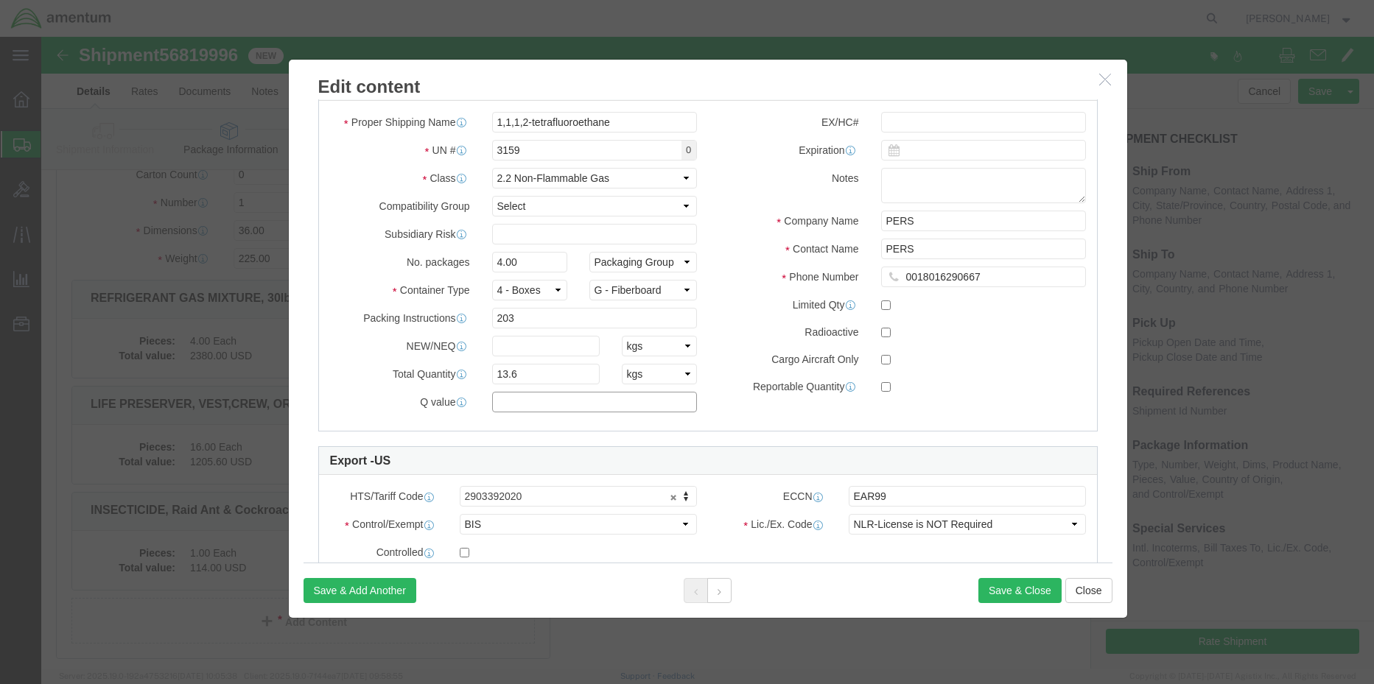
click input "text"
click div "Proper Shipping Name 1,1,1,2-tetrafluoroethane UN # 3159 0 Class Select 1 Explo…"
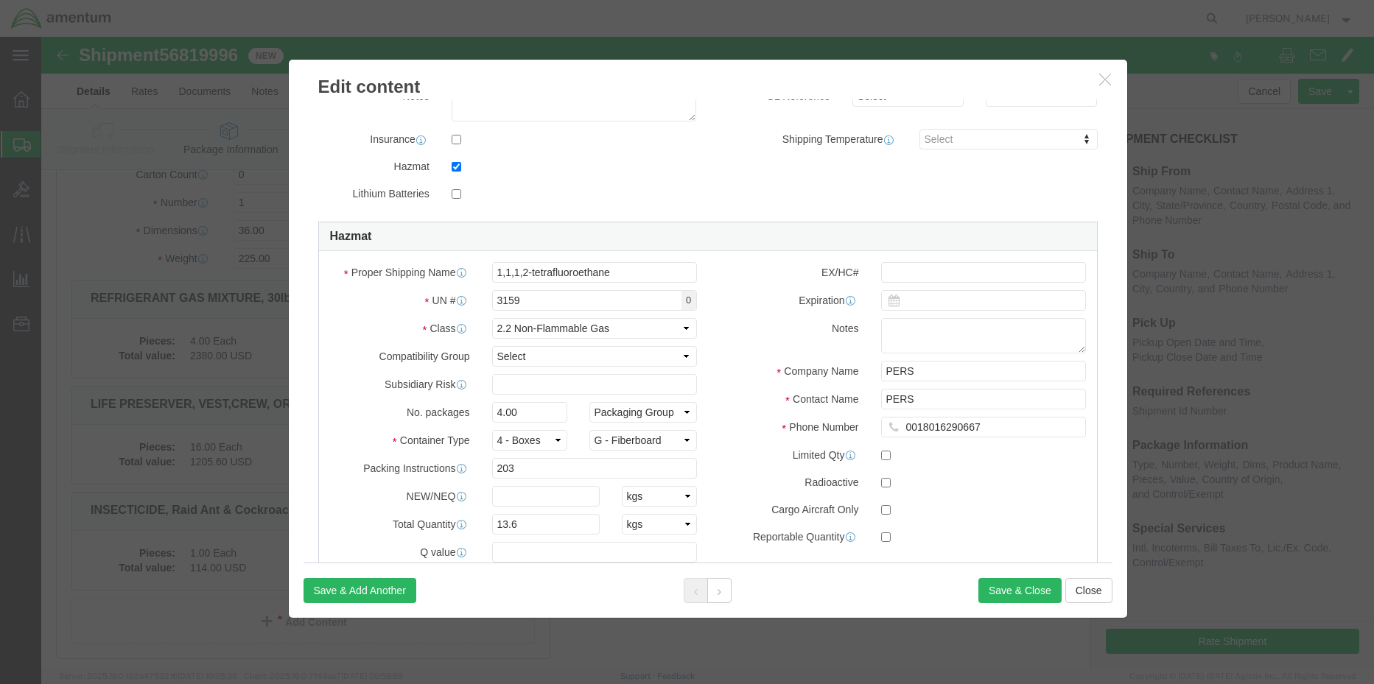
scroll to position [295, 0]
click button "Save & Close"
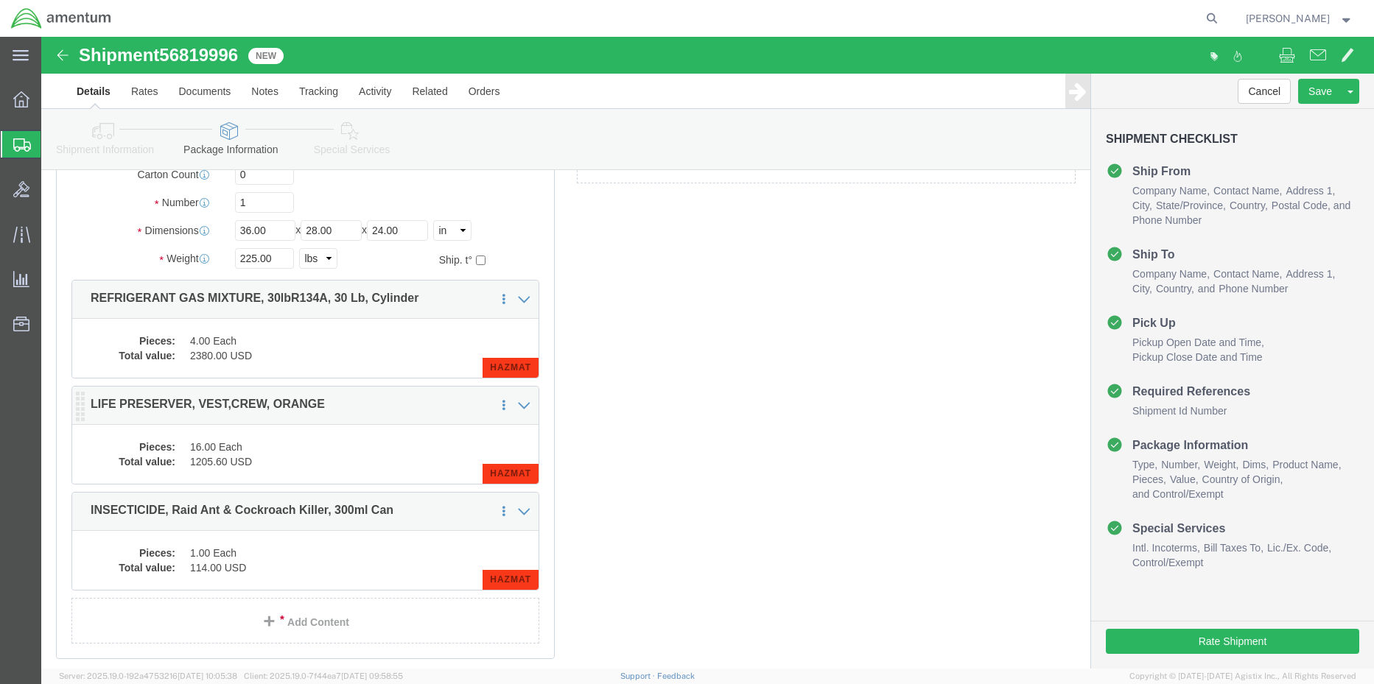
click dl "Pieces: 16.00 Each Total value: 1205.60 USD"
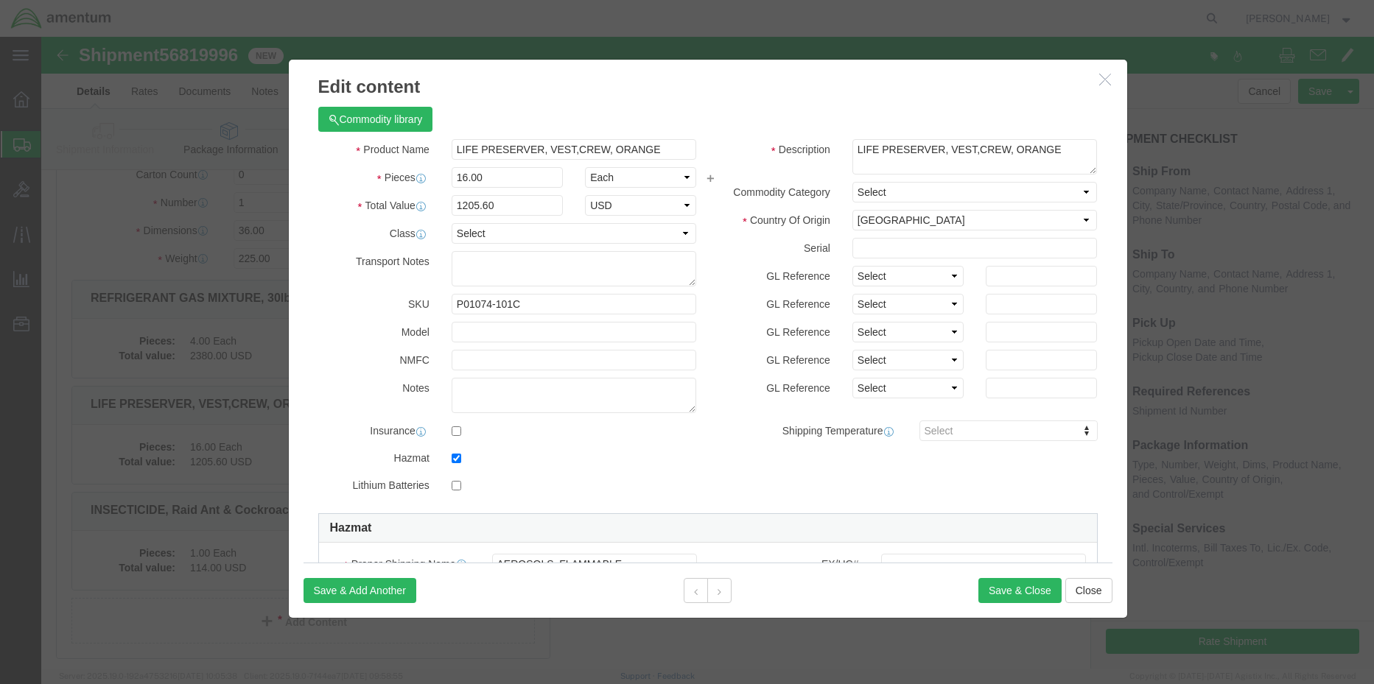
scroll to position [221, 0]
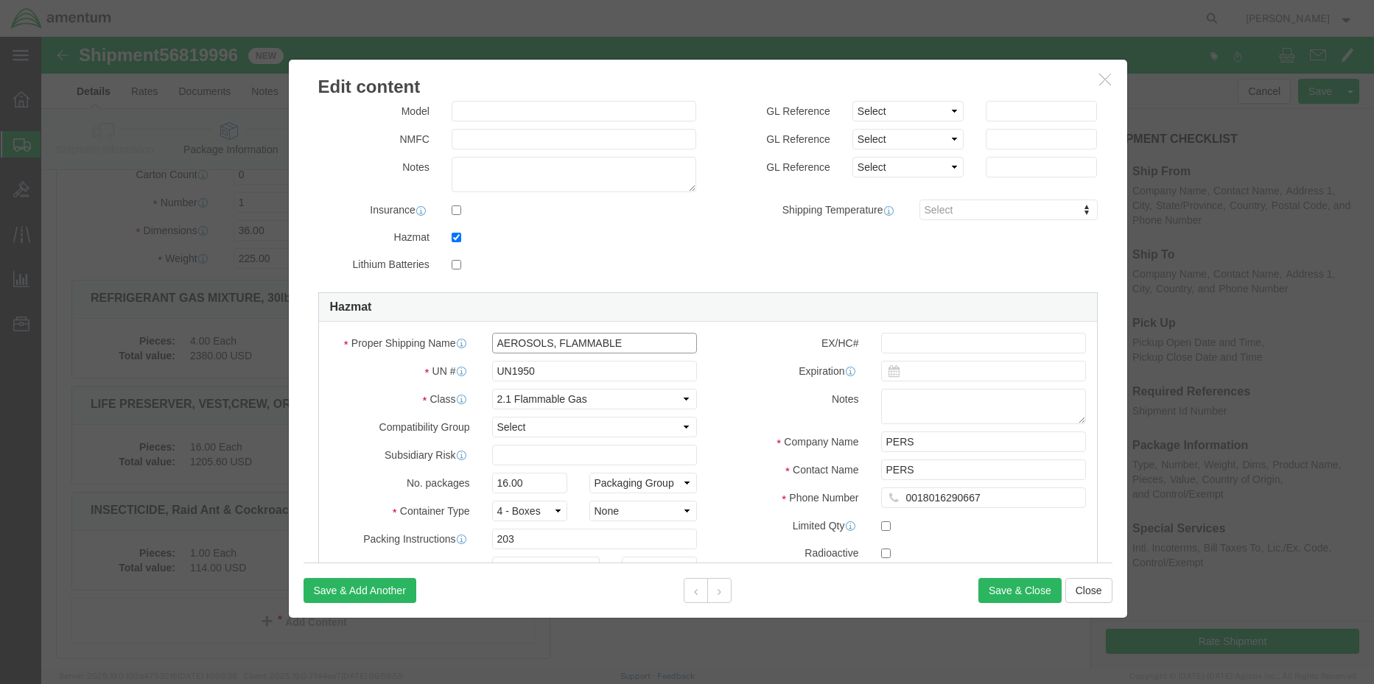
drag, startPoint x: 591, startPoint y: 310, endPoint x: 362, endPoint y: 310, distance: 228.3
click div "Proper Shipping Name AEROSOLS, FLAMMABLE"
paste input "Life-Saving Appliances, self-inflating"
type input "Life-Saving Appliances, self-inflating"
click div "UN # UN1950"
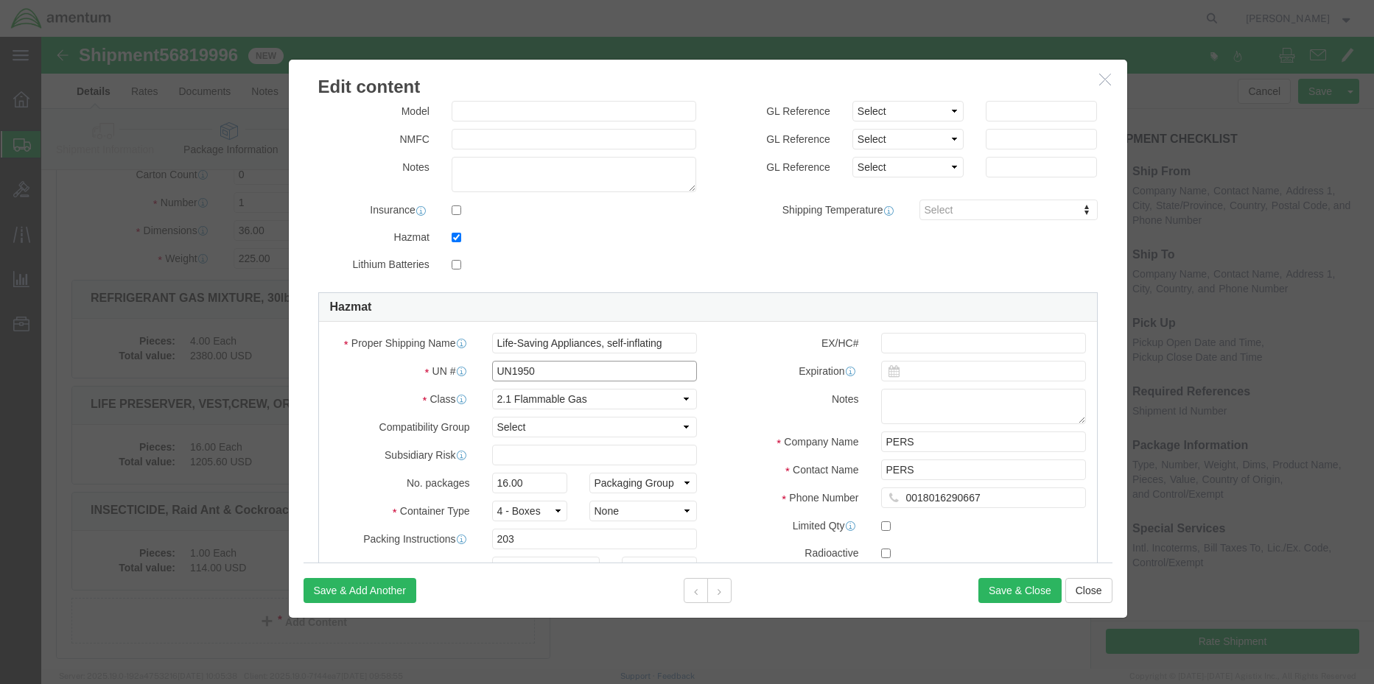
drag, startPoint x: 500, startPoint y: 336, endPoint x: 228, endPoint y: 309, distance: 273.9
click div "Edit content Commodity library Product Name LIFE PRESERVER, VEST,CREW, ORANGE P…"
type input "2990"
click select "Select 1 Explosive 1.1 Explosive 1.2 Explosive 1.3 Explosive 1.4 Explosive 1.5 …"
select select "9 Miscellaneous"
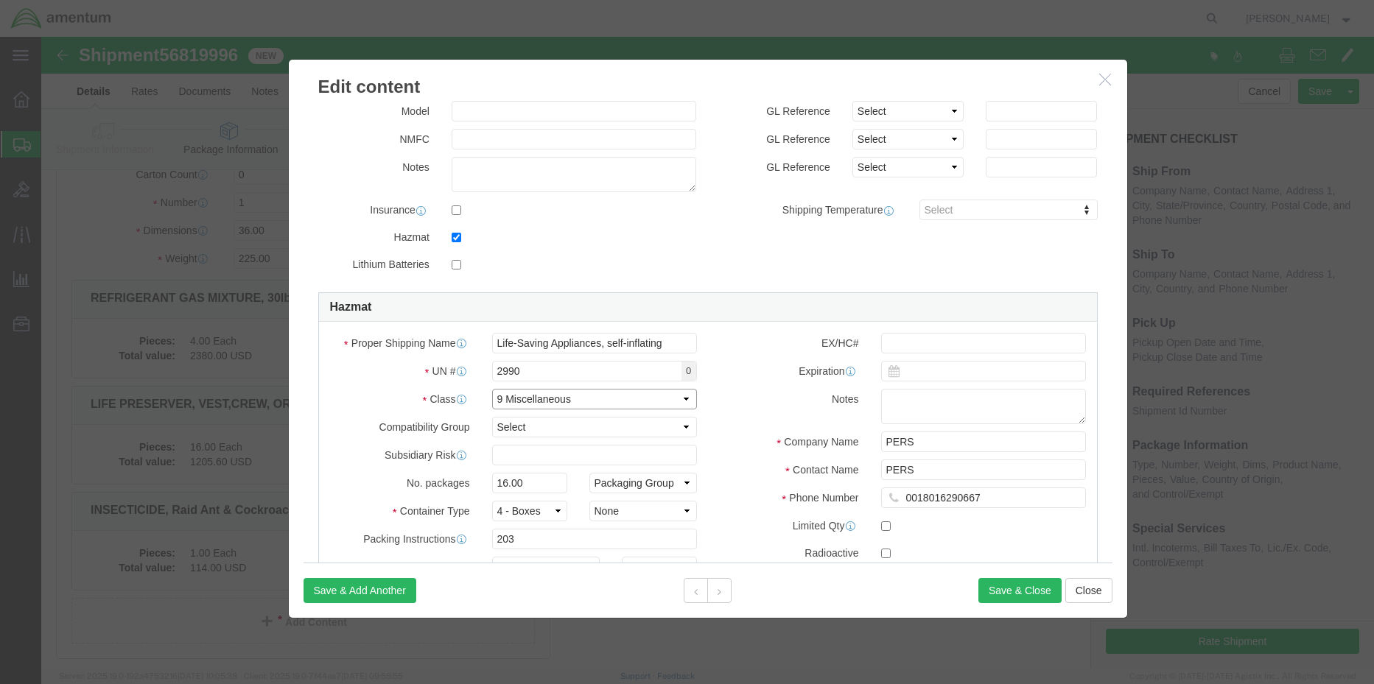
click select "Select 1 Explosive 1.1 Explosive 1.2 Explosive 1.3 Explosive 1.4 Explosive 1.5 …"
drag, startPoint x: 498, startPoint y: 447, endPoint x: 433, endPoint y: 448, distance: 64.8
click div "16.00"
type input "1"
click div "Proper Shipping Name Life-Saving Appliances, self-inflating UN # 2990 0 Class S…"
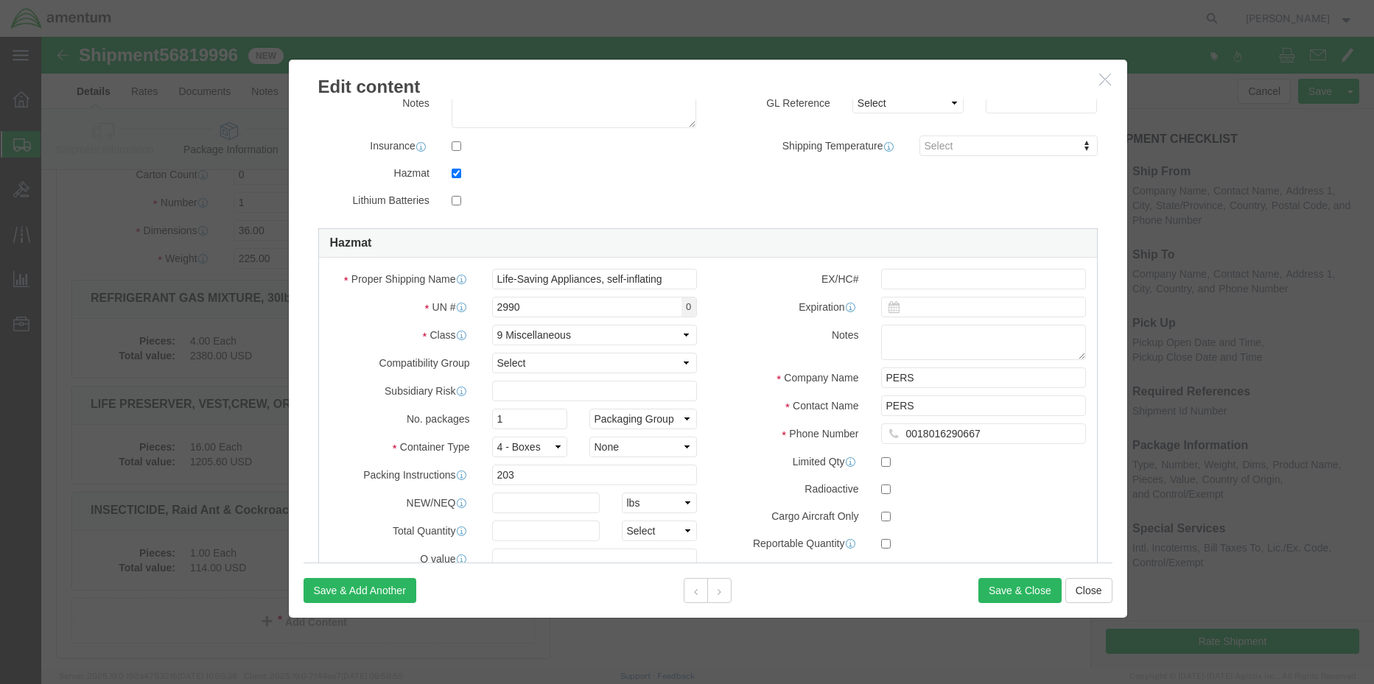
scroll to position [368, 0]
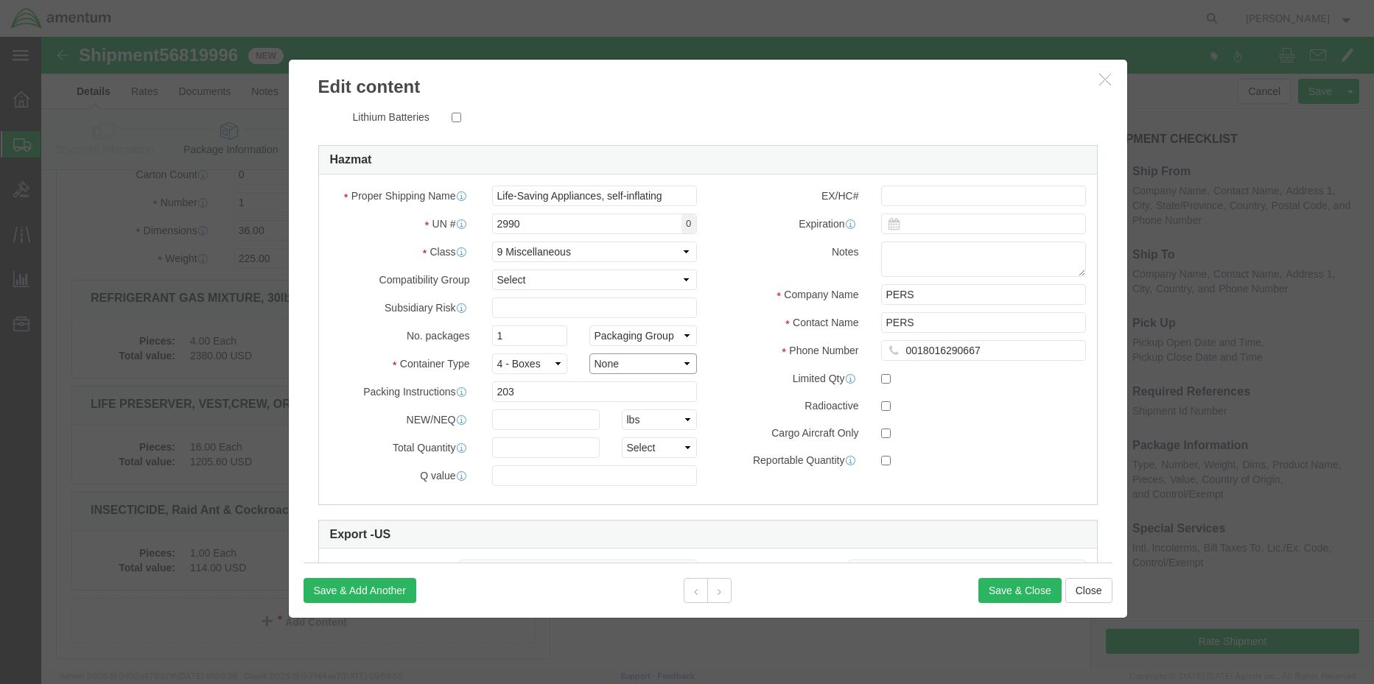
click select "Container Material A - Steel (all types and surface treatments) B - Aluminum C …"
select select "FIBERBOARD"
click select "Container Material A - Steel (all types and surface treatments) B - Aluminum C …"
drag, startPoint x: 508, startPoint y: 354, endPoint x: 341, endPoint y: 359, distance: 167.3
click div "Packing Instructions 203"
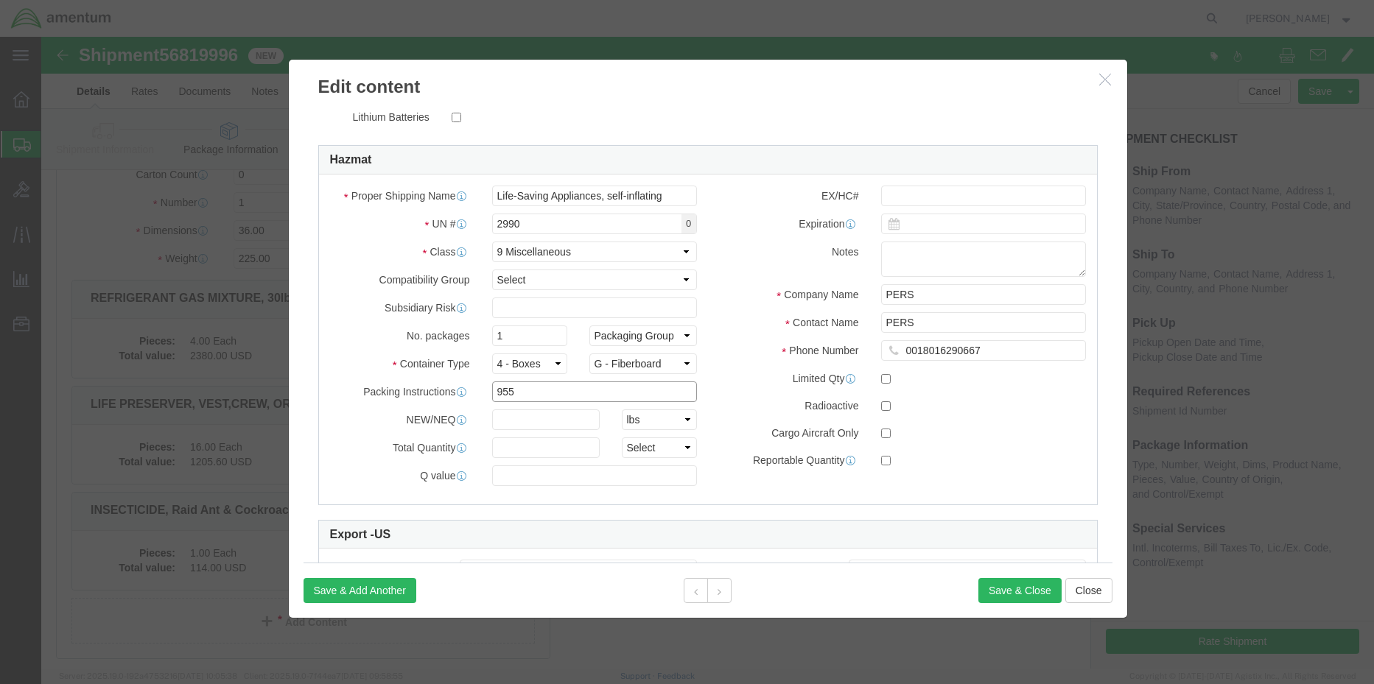
type input "955"
click input "text"
type input "3.7"
click select "Select curies gallons kgs lbs liters milliliters"
select select "KGS"
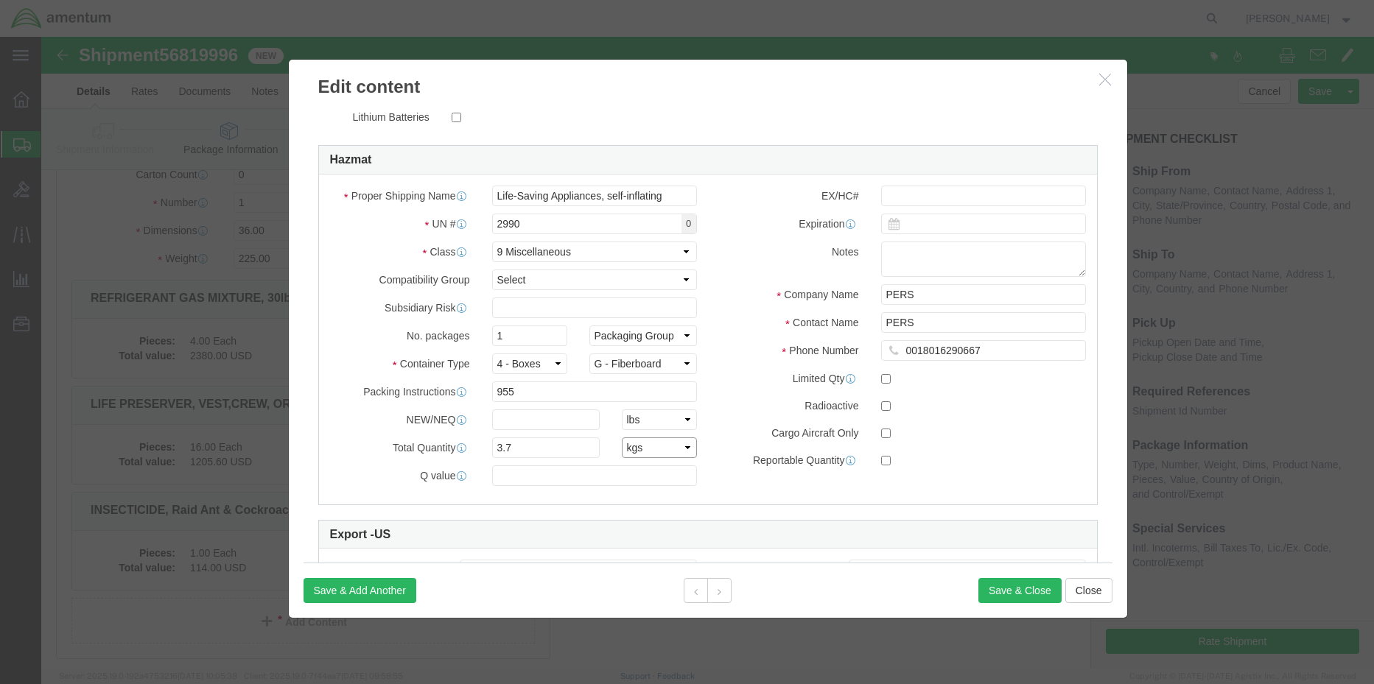
click select "Select curies gallons kgs lbs liters milliliters"
click div "EX/HC# Expiration Notes Company Name PERS Contact Name PERS Phone Number 001801…"
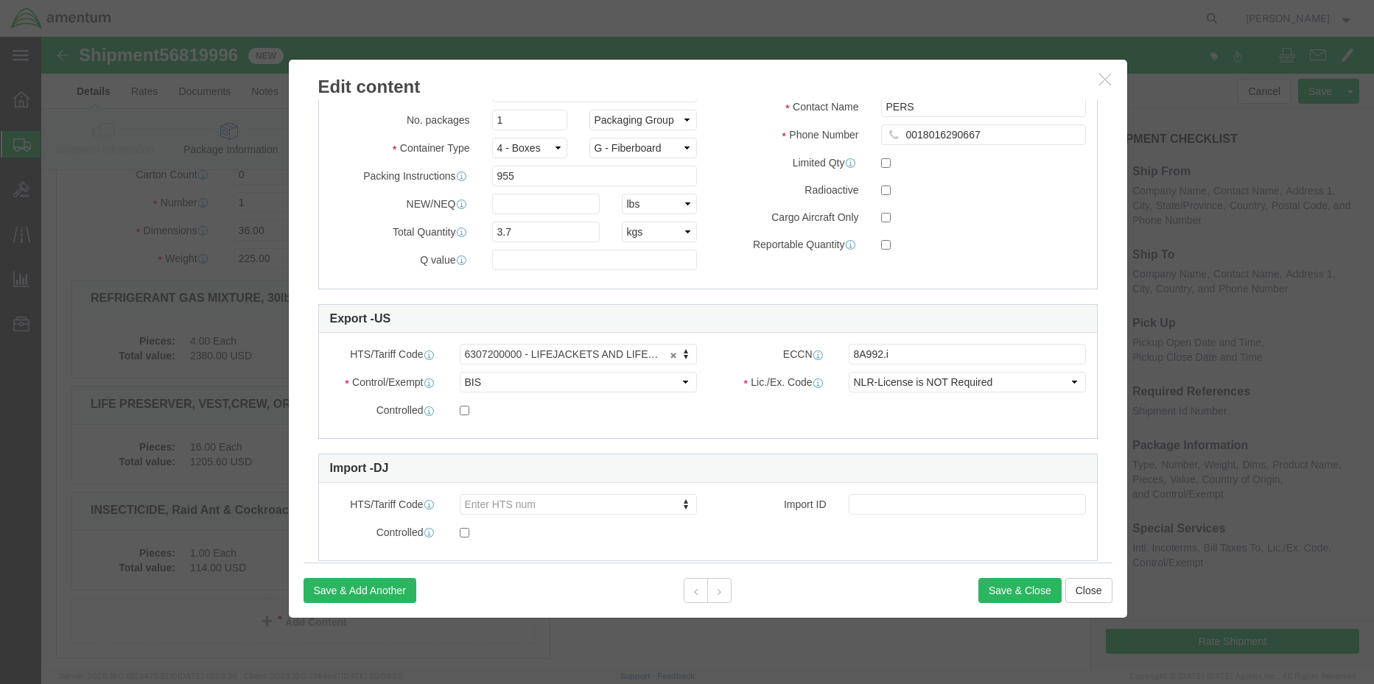
scroll to position [589, 0]
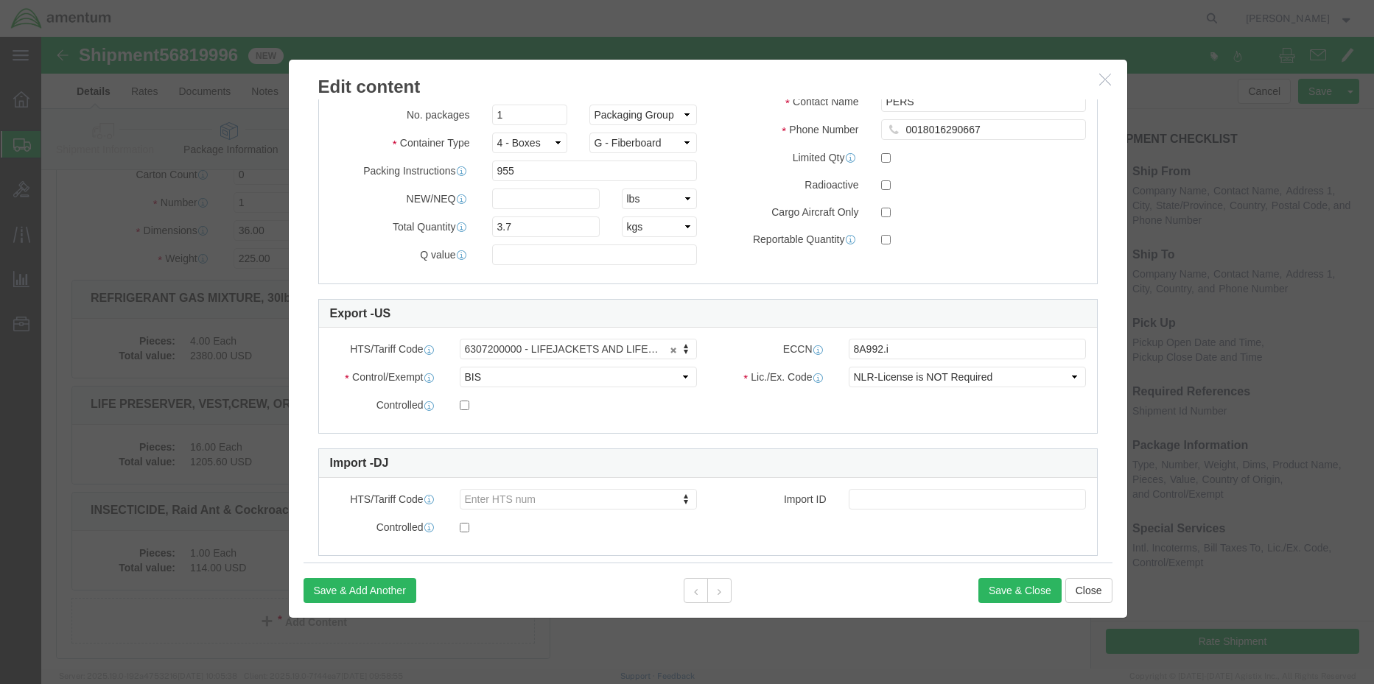
click div "Controlled"
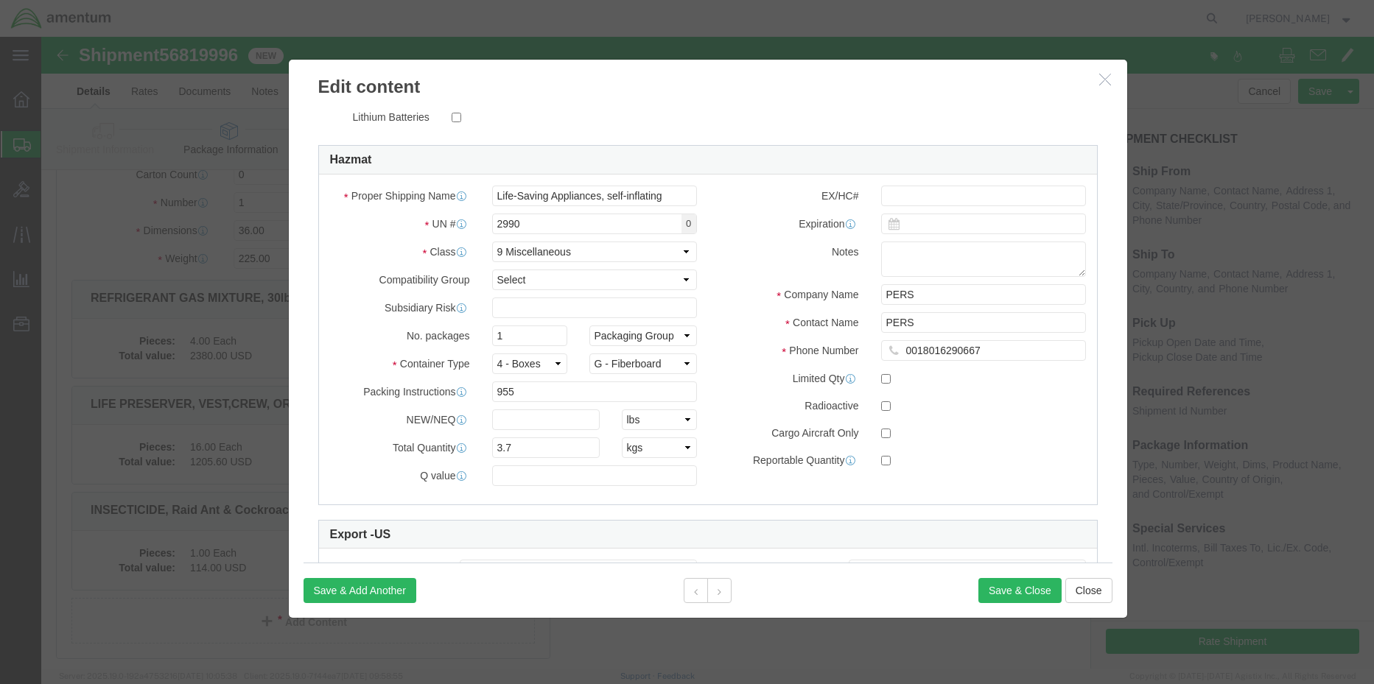
scroll to position [0, 0]
click button "Save & Close"
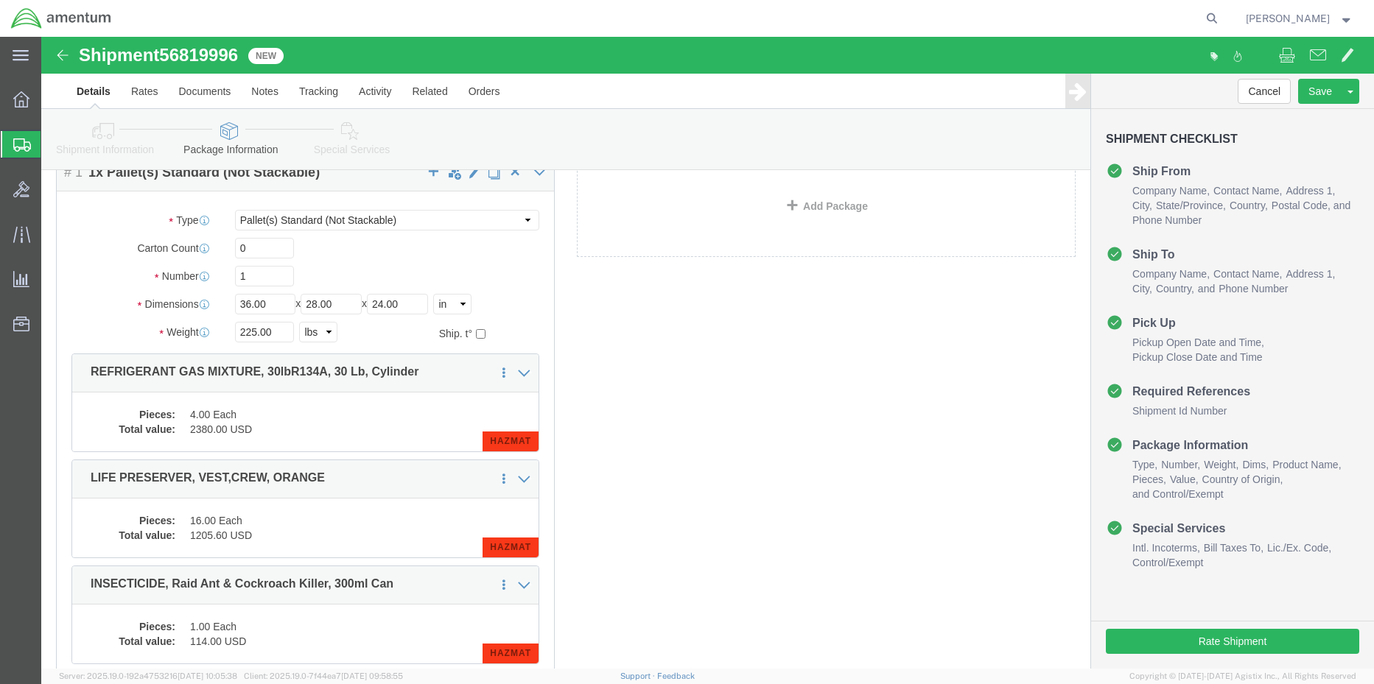
scroll to position [147, 0]
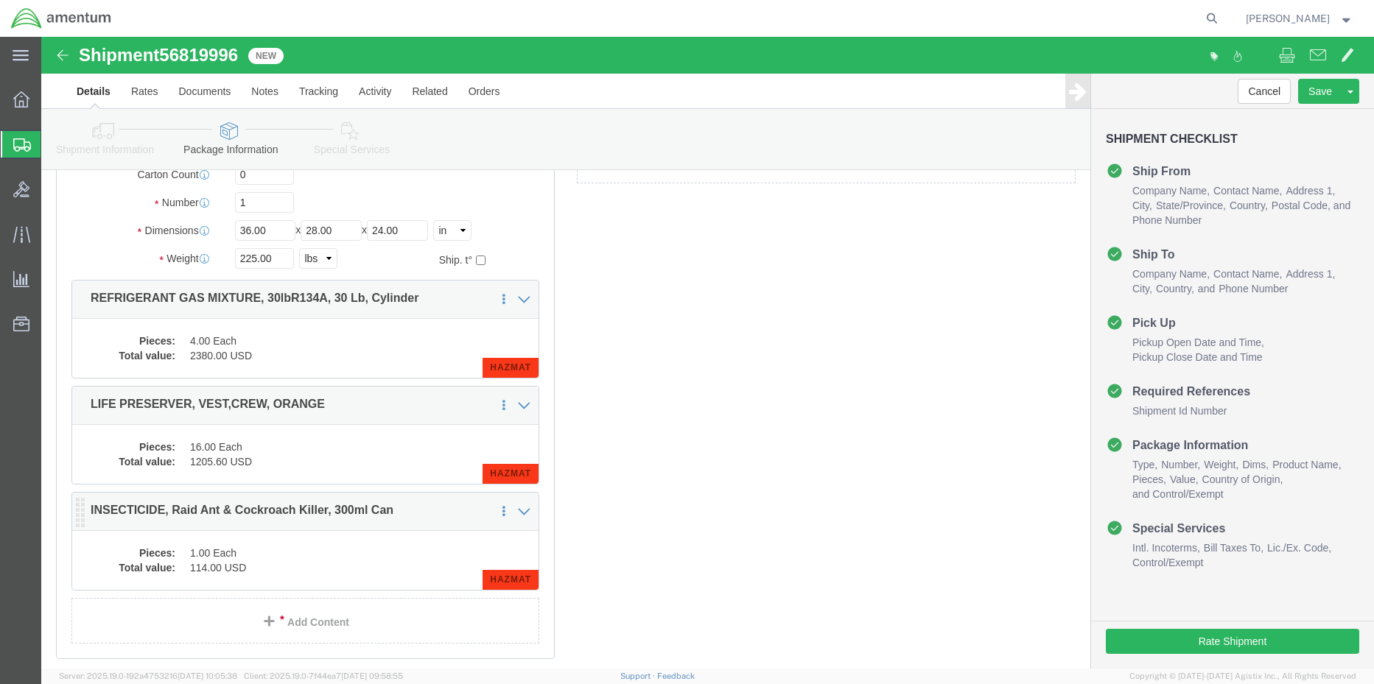
click dd "1.00 Each"
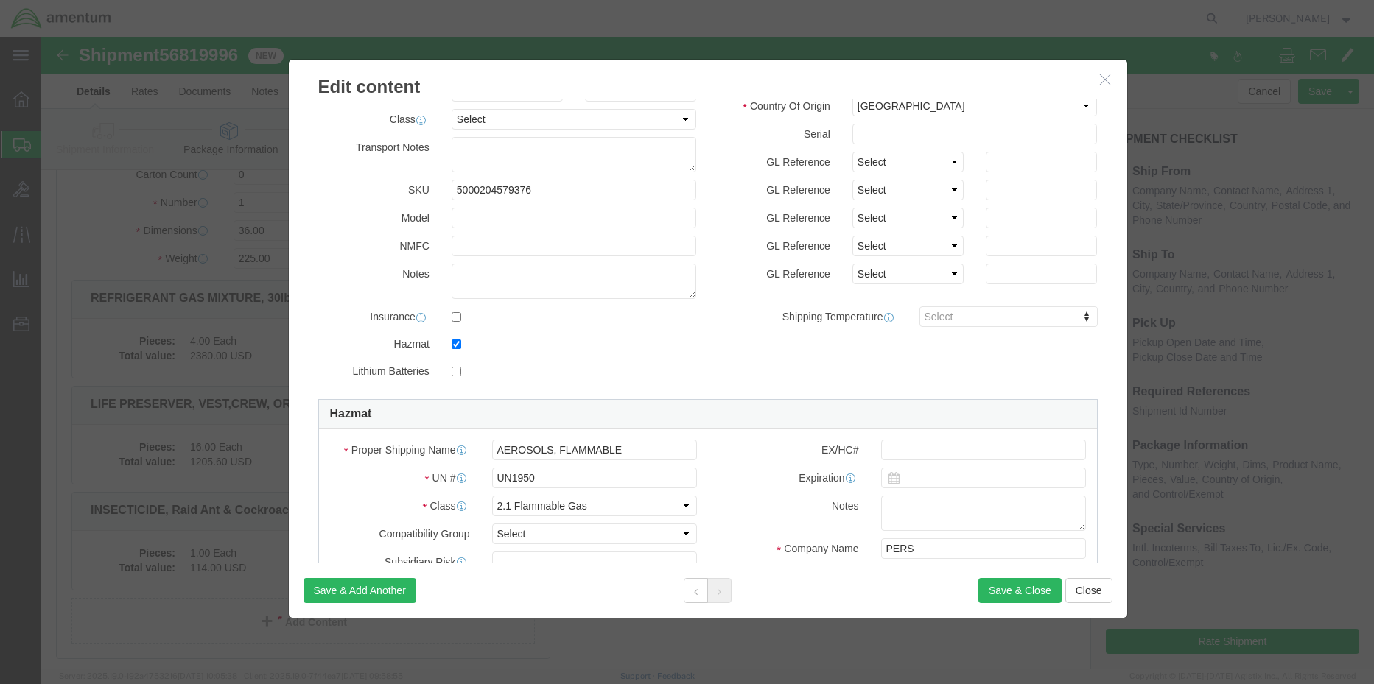
scroll to position [295, 0]
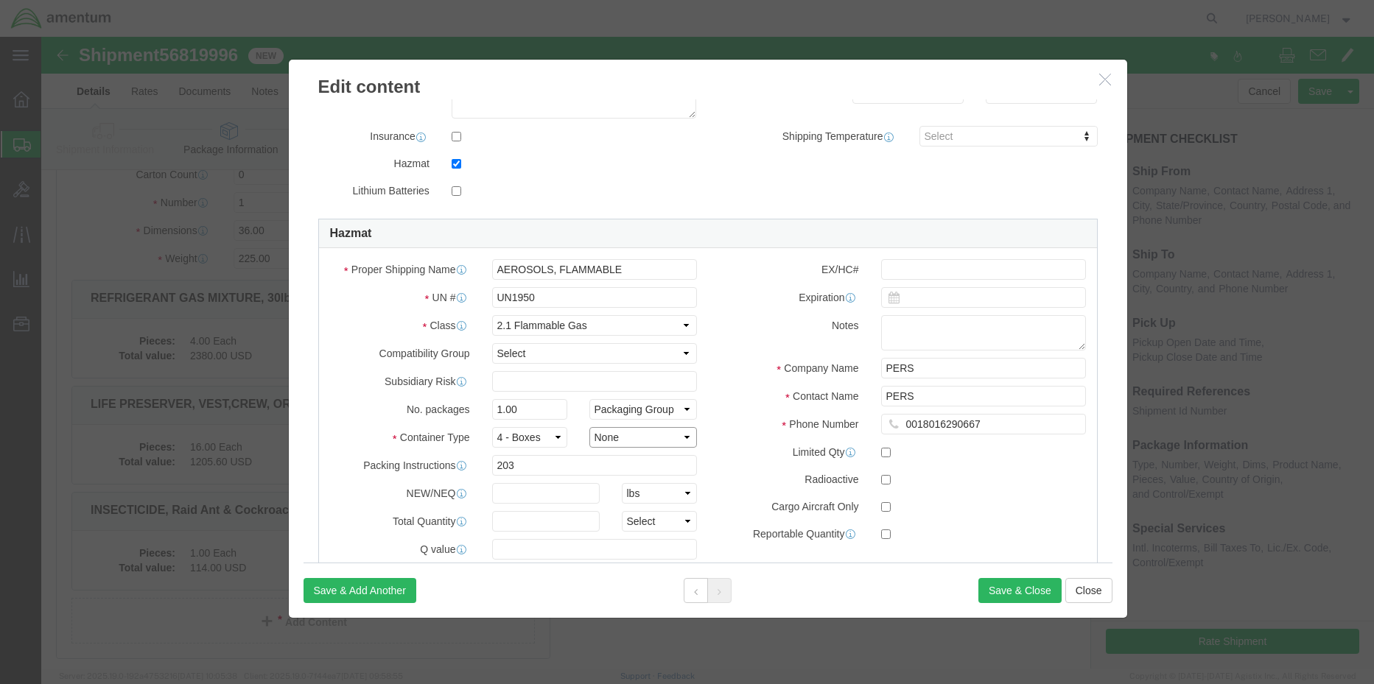
click select "Container Material A - Steel (all types and surface treatments) B - Aluminum C …"
select select "RECONSTREDWOOD"
click select "Container Material A - Steel (all types and surface treatments) B - Aluminum C …"
click input "text"
type input "5.6"
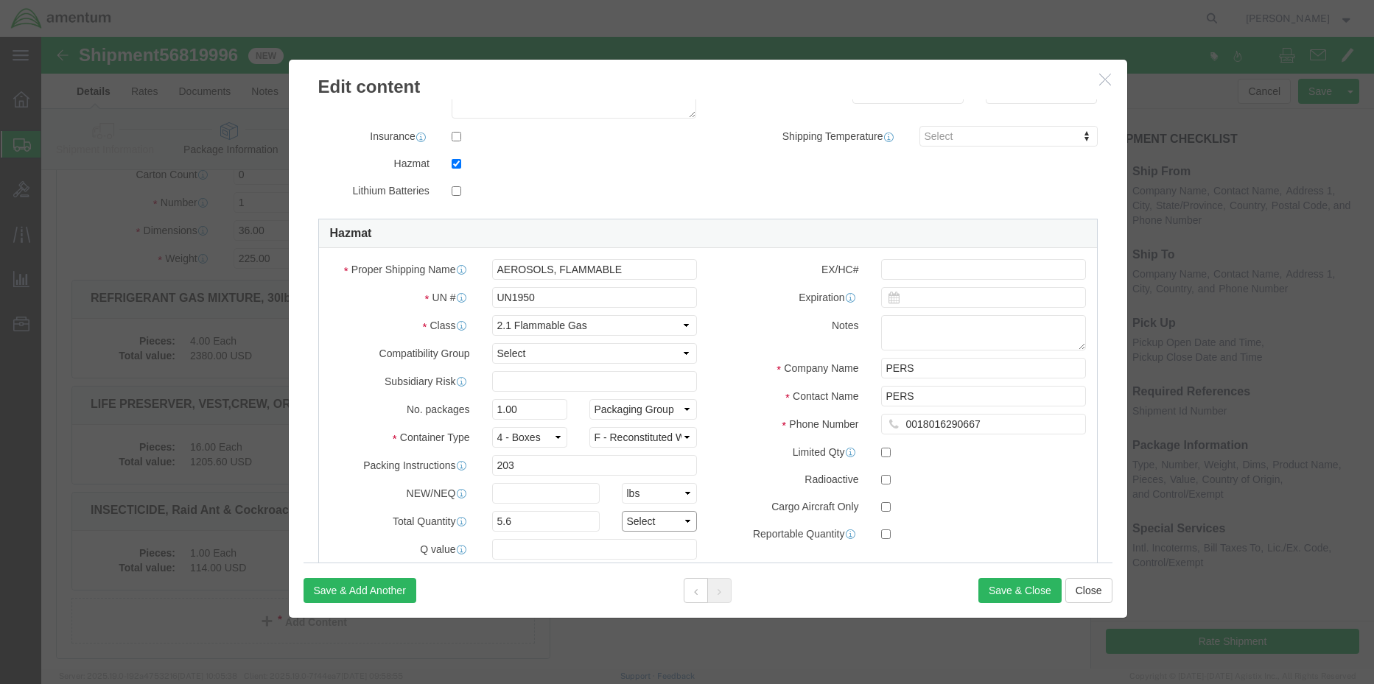
select select "KGS"
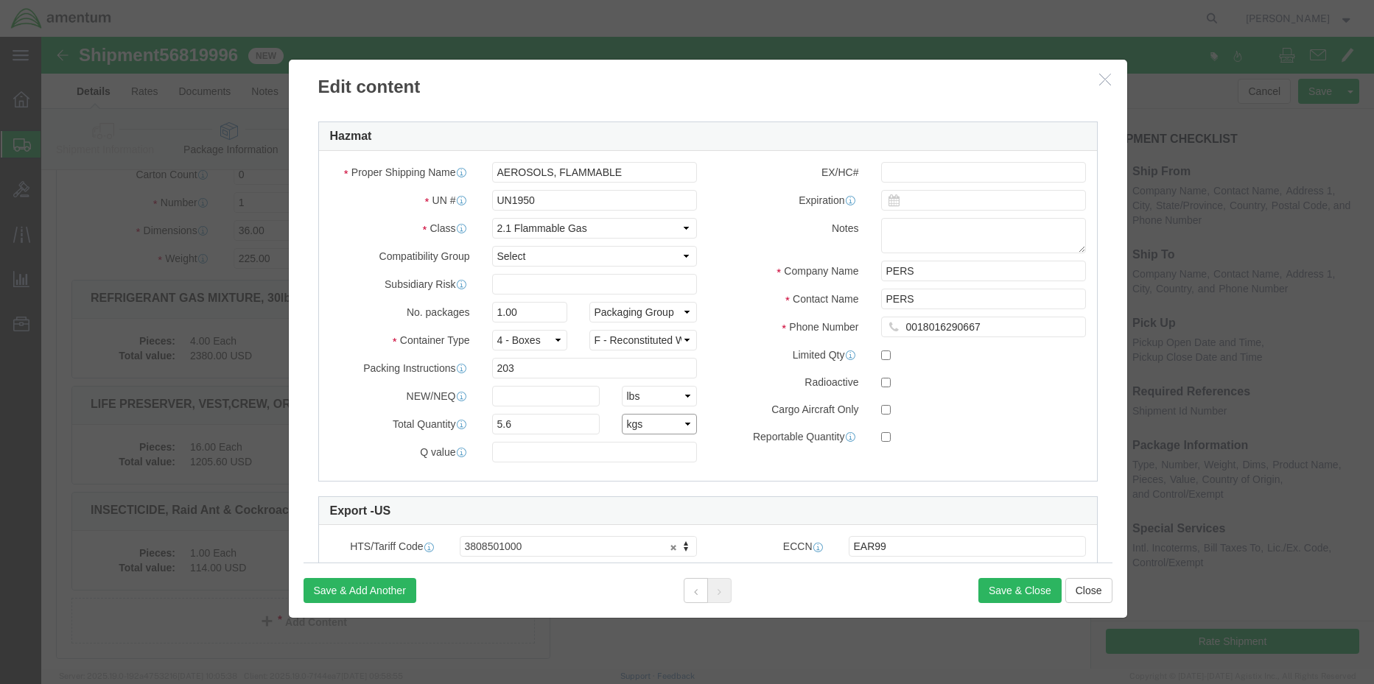
scroll to position [589, 0]
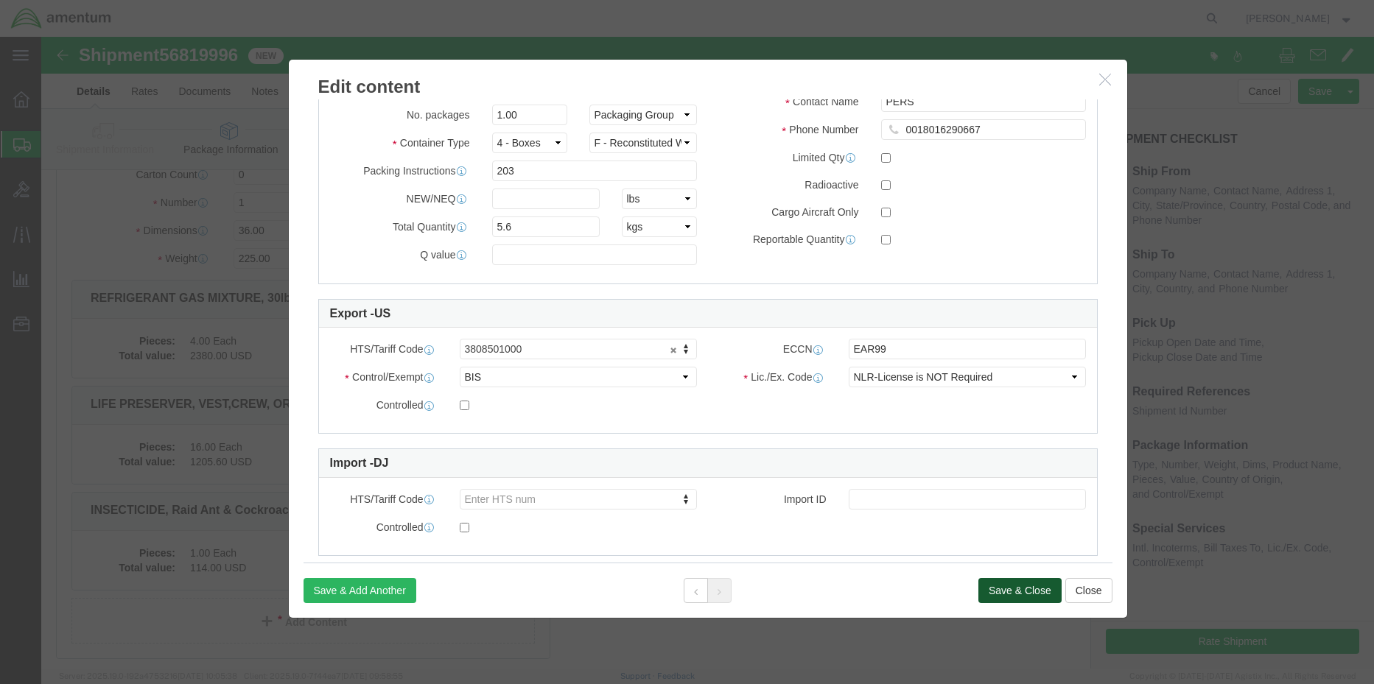
click button "Save & Close"
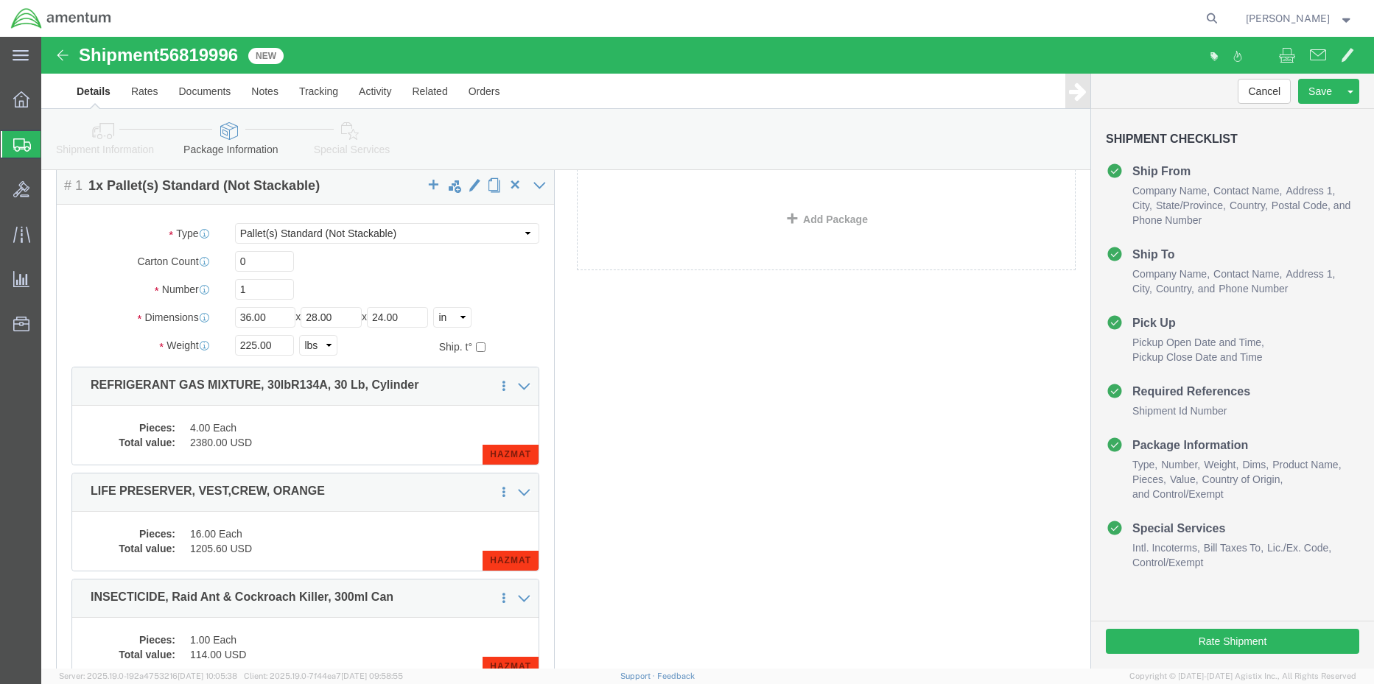
scroll to position [0, 0]
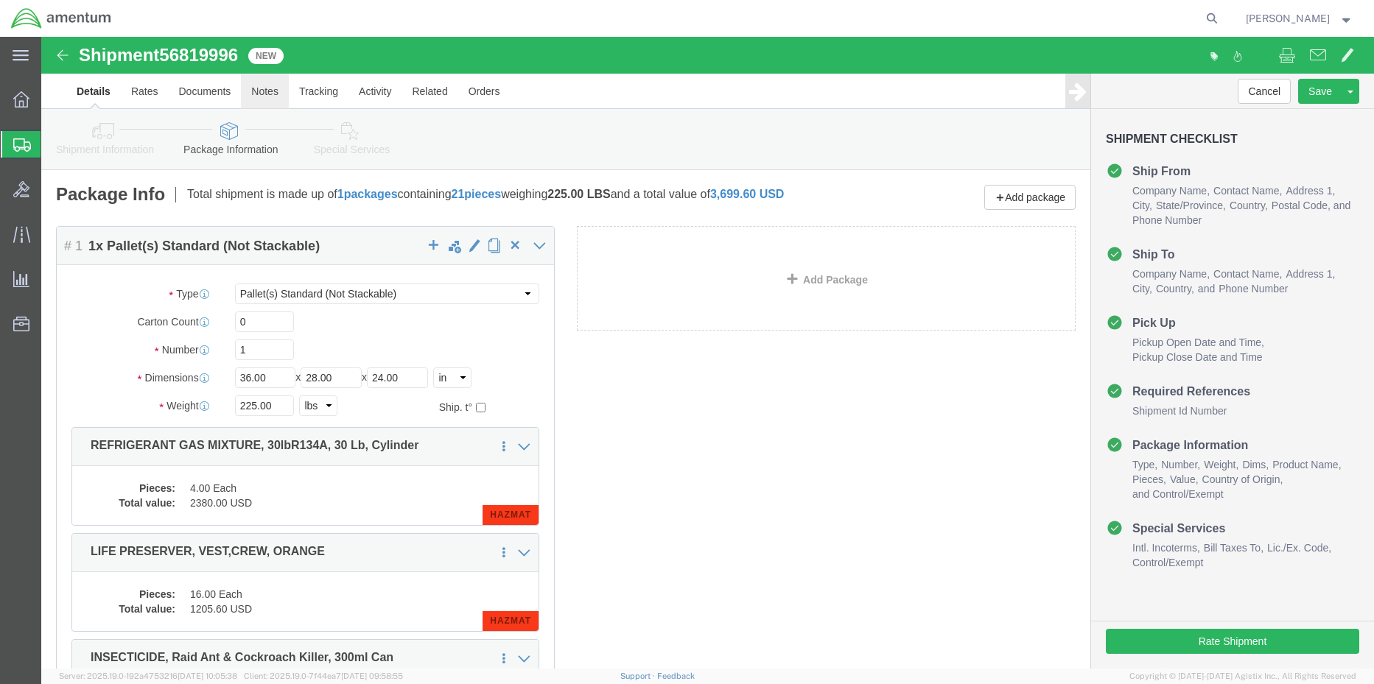
click link "Notes"
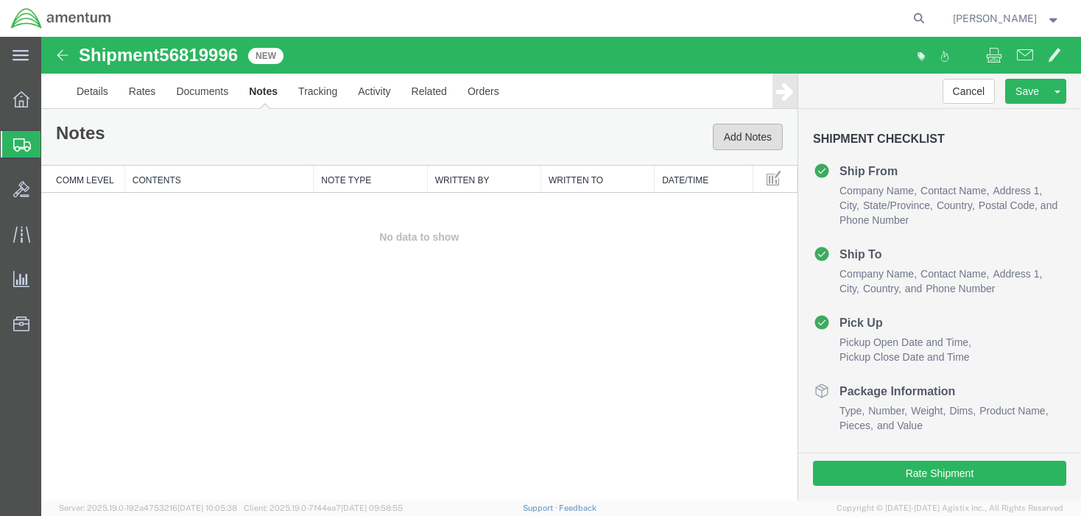
click at [766, 133] on button "Add Notes" at bounding box center [748, 137] width 70 height 27
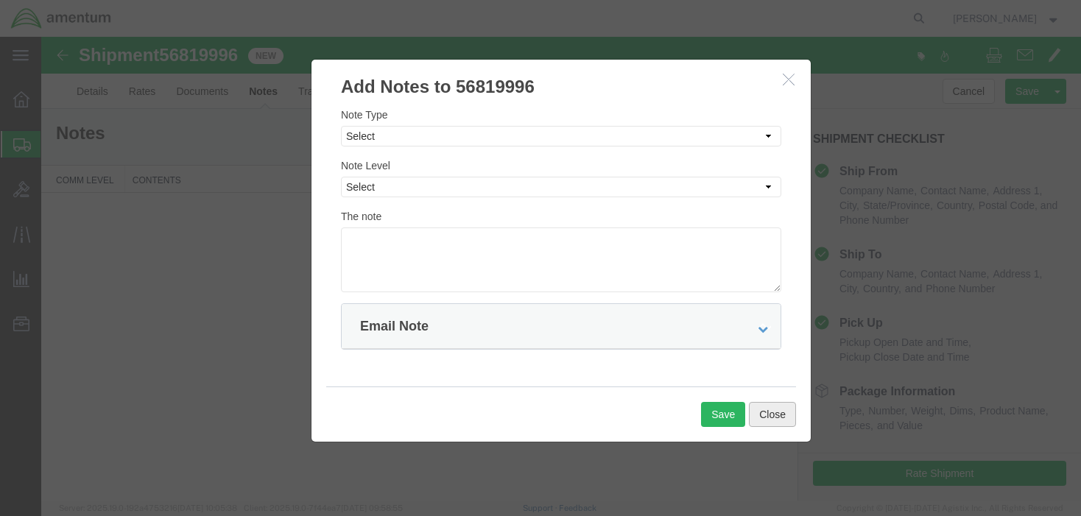
drag, startPoint x: 772, startPoint y: 415, endPoint x: 762, endPoint y: 407, distance: 13.1
click at [773, 416] on button "Close" at bounding box center [772, 414] width 47 height 25
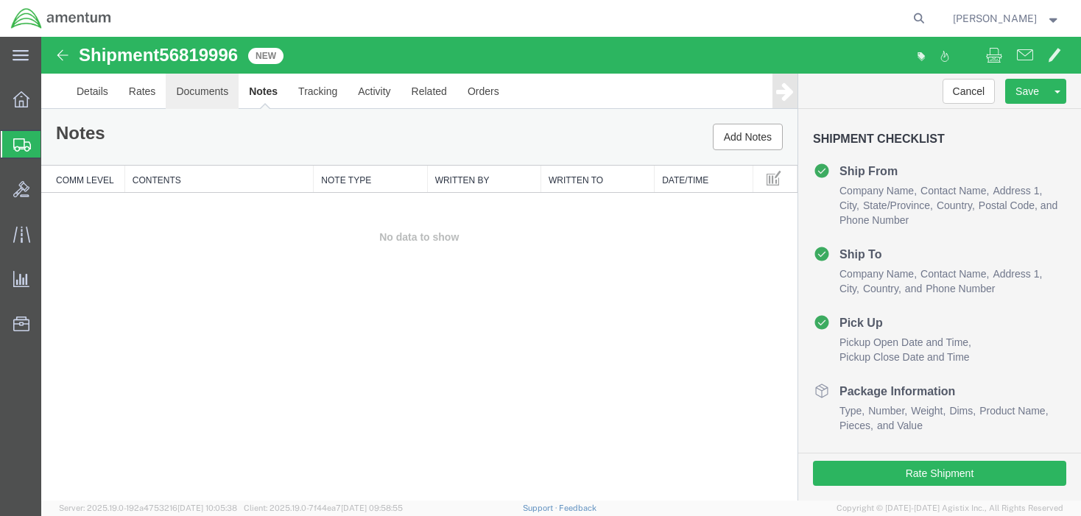
click at [213, 96] on link "Documents" at bounding box center [202, 91] width 73 height 35
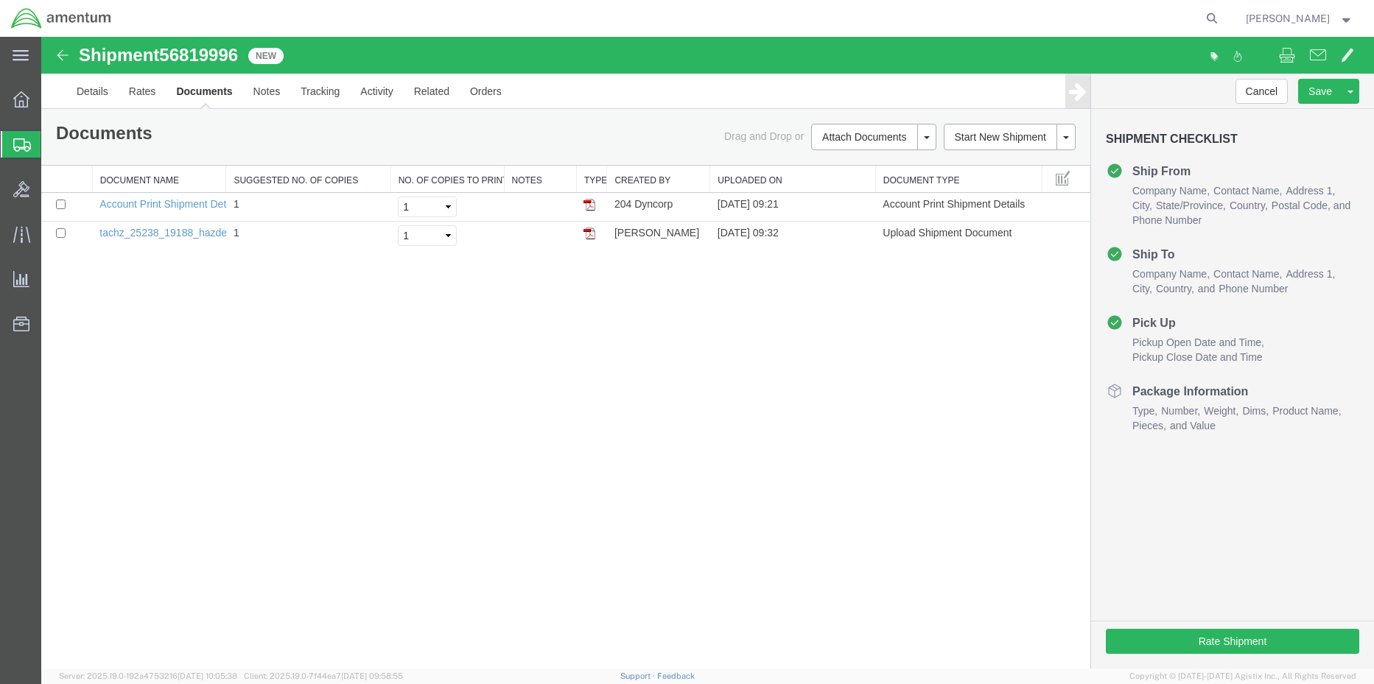
click at [199, 49] on span "56819996" at bounding box center [198, 55] width 79 height 20
copy span "56819996"
